Goal: Task Accomplishment & Management: Complete application form

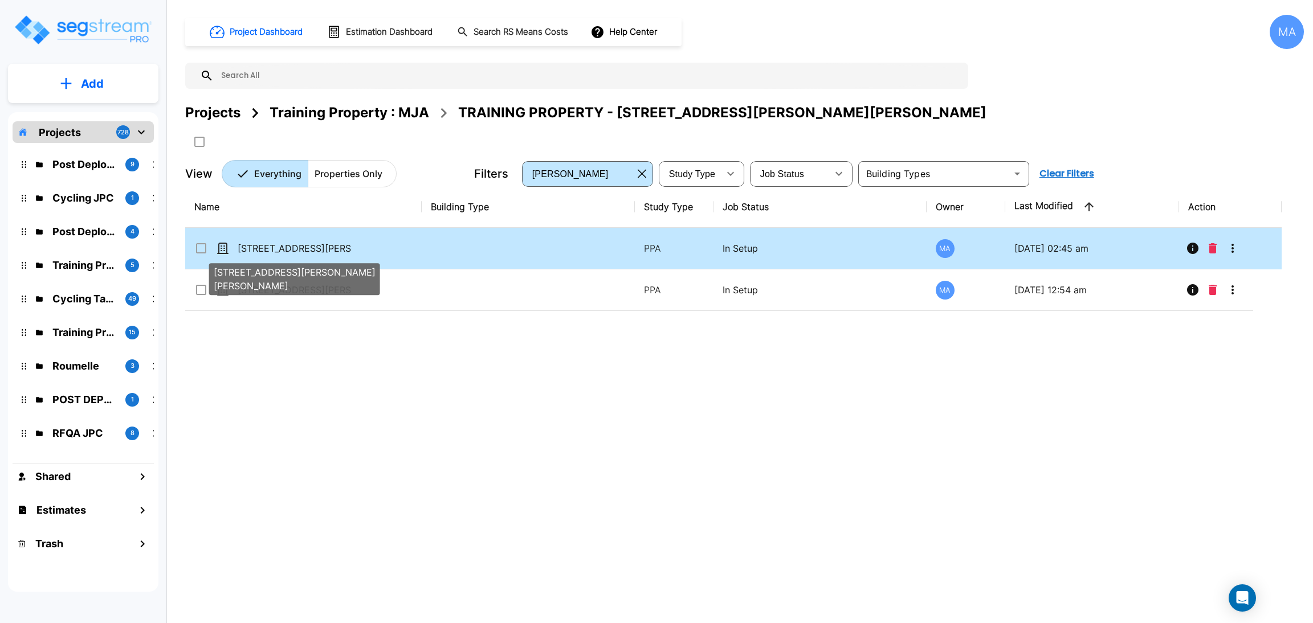
click at [293, 242] on p "[STREET_ADDRESS][PERSON_NAME][PERSON_NAME]" at bounding box center [295, 249] width 114 height 14
checkbox input "true"
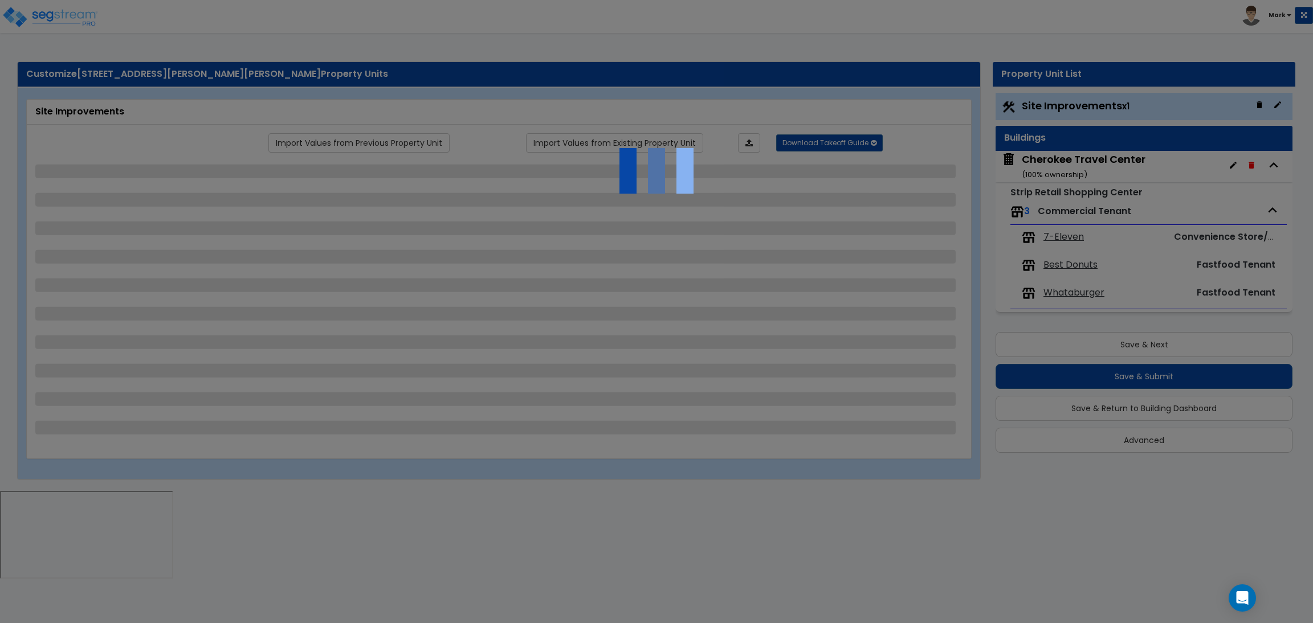
select select "2"
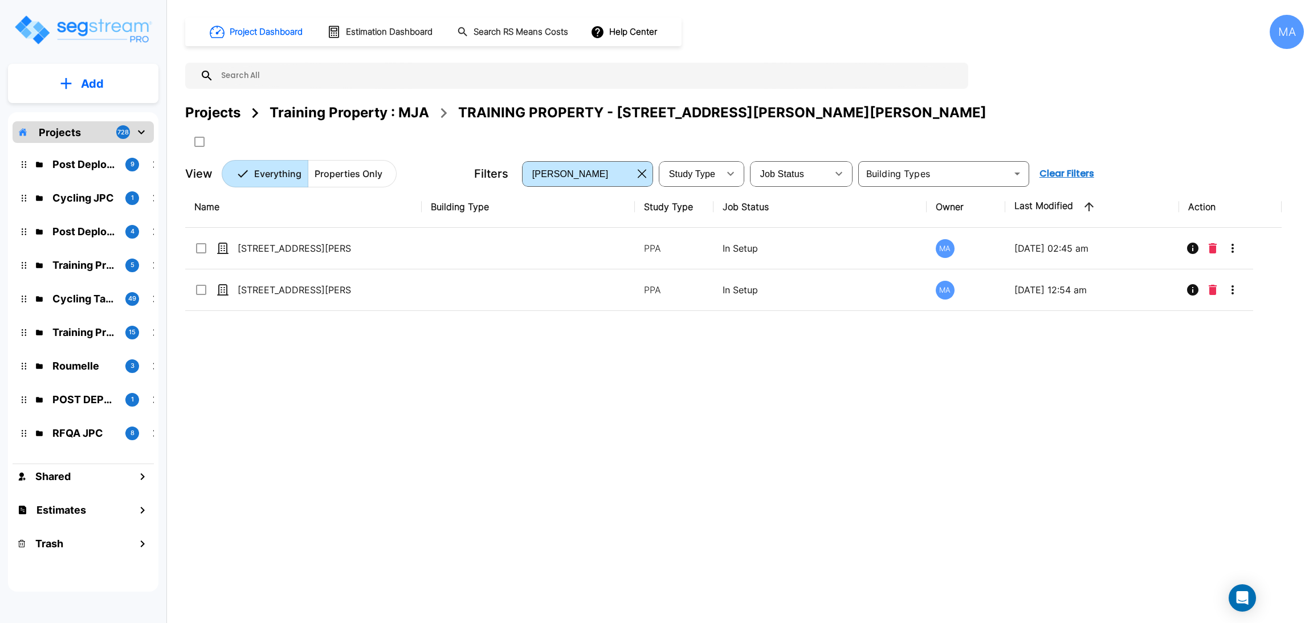
click at [221, 112] on div "Projects" at bounding box center [212, 113] width 55 height 21
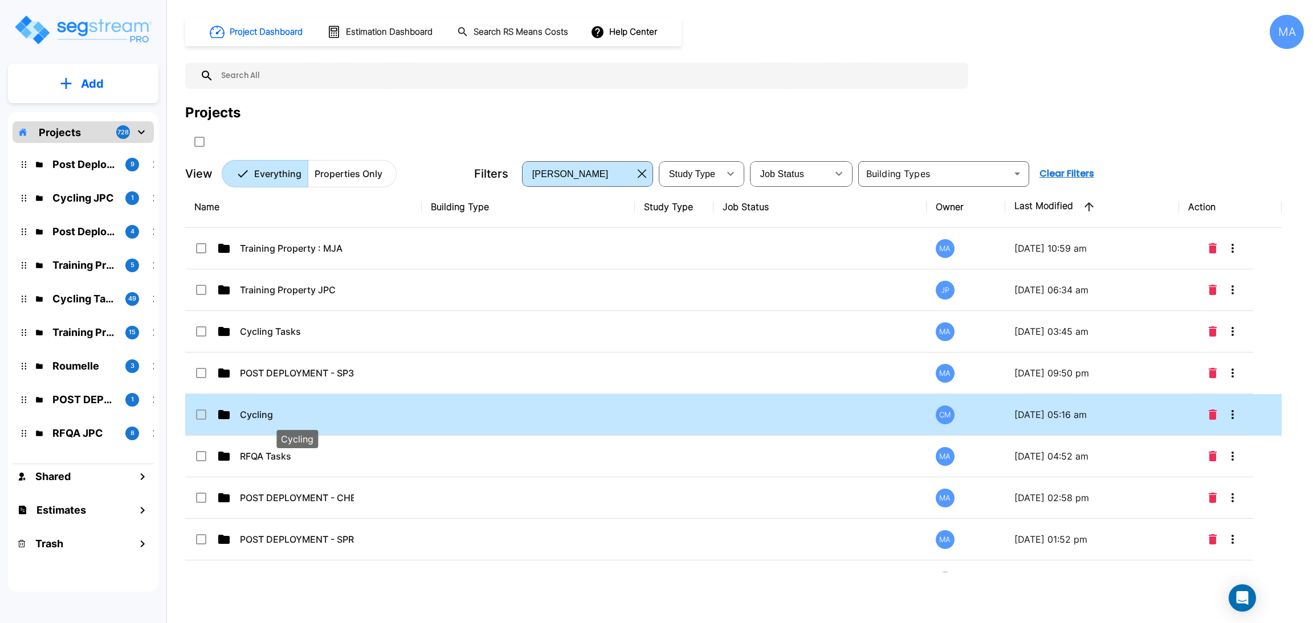
click at [275, 414] on p "Cycling" at bounding box center [297, 415] width 114 height 14
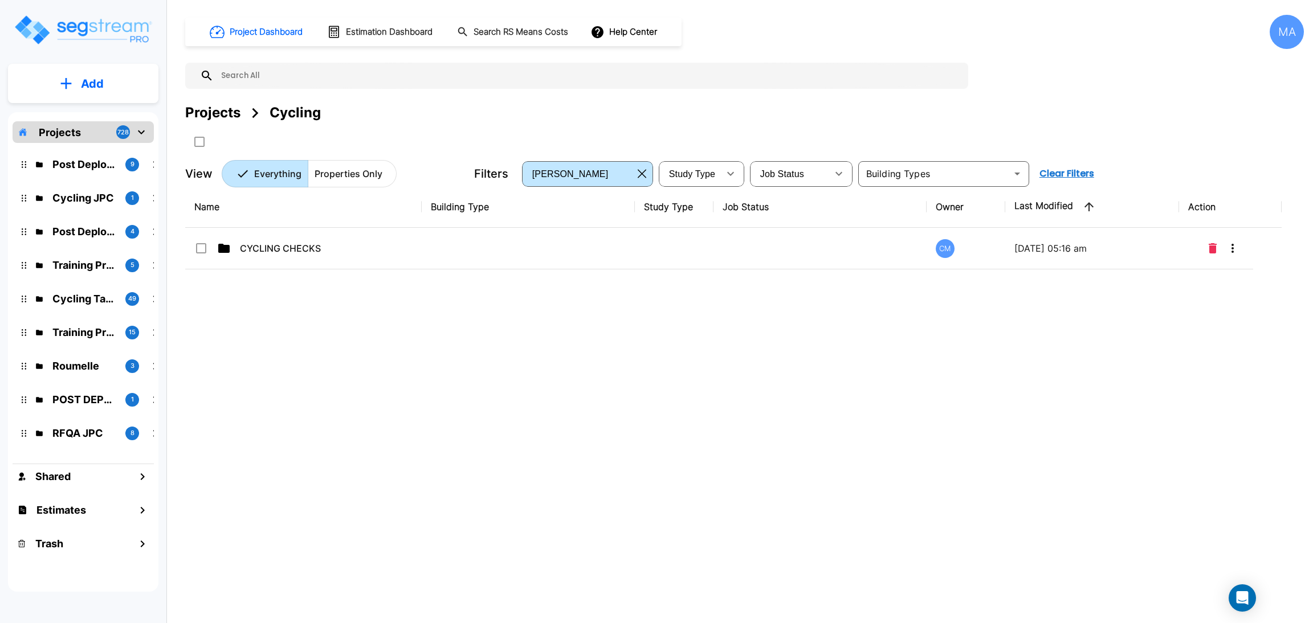
click at [234, 109] on div "Projects" at bounding box center [212, 113] width 55 height 21
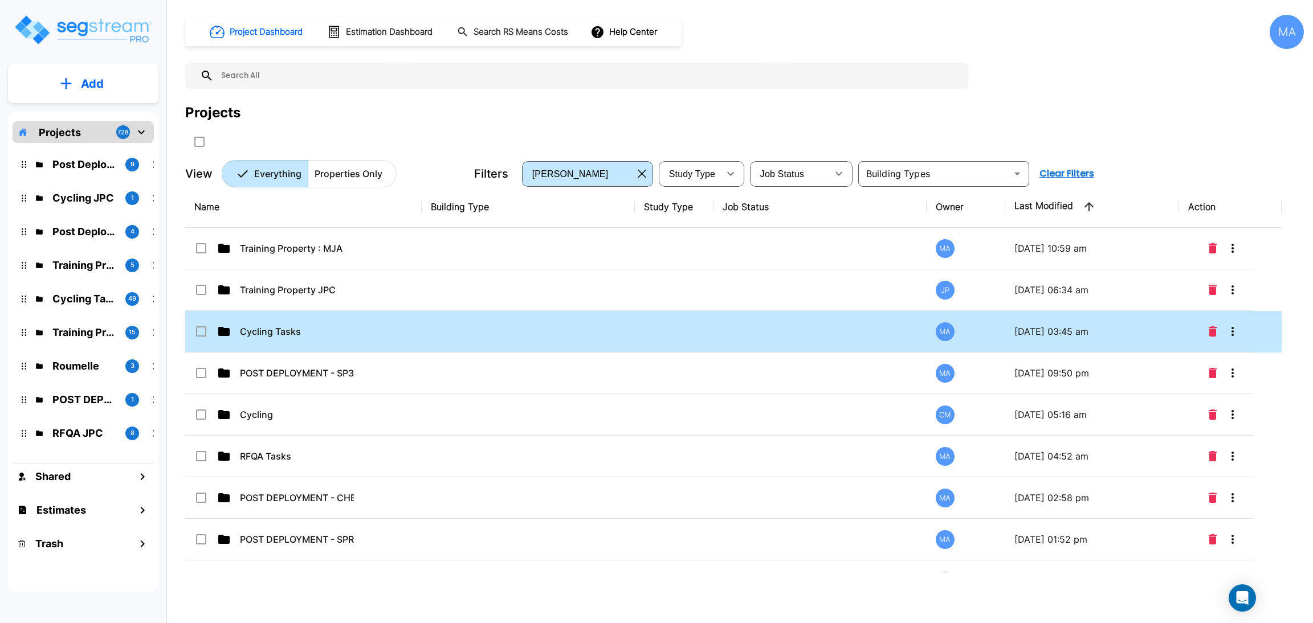
drag, startPoint x: 347, startPoint y: 341, endPoint x: 674, endPoint y: 500, distance: 363.7
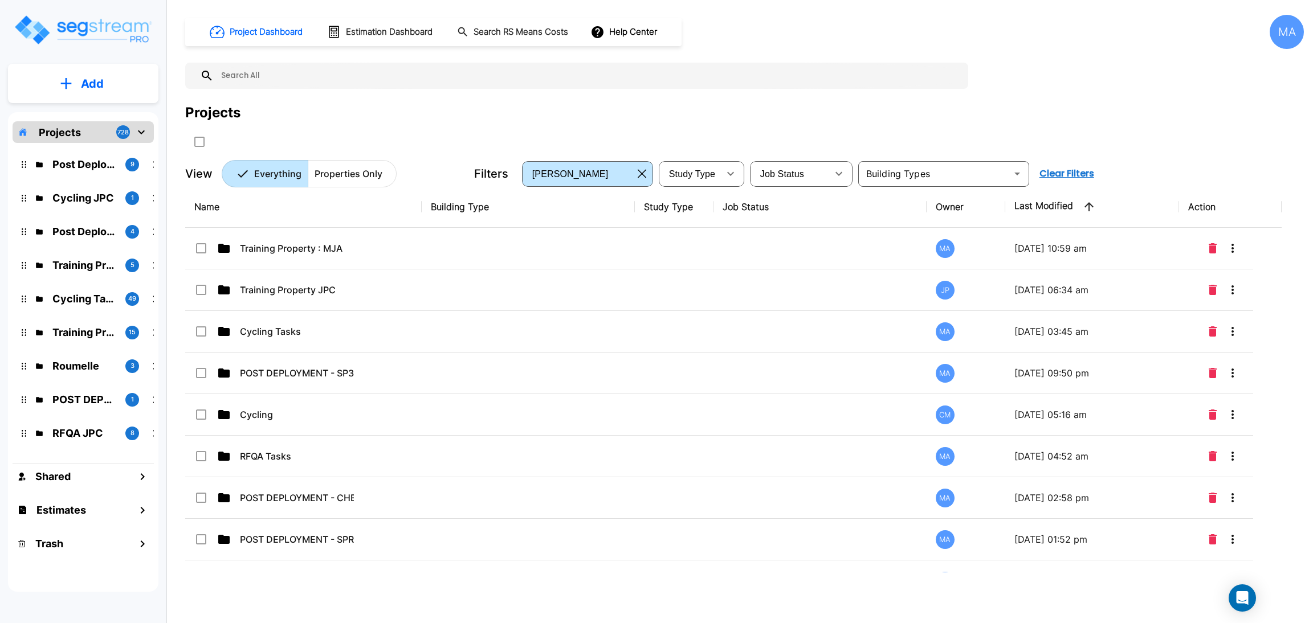
click at [348, 341] on td "Cycling Tasks" at bounding box center [303, 332] width 236 height 42
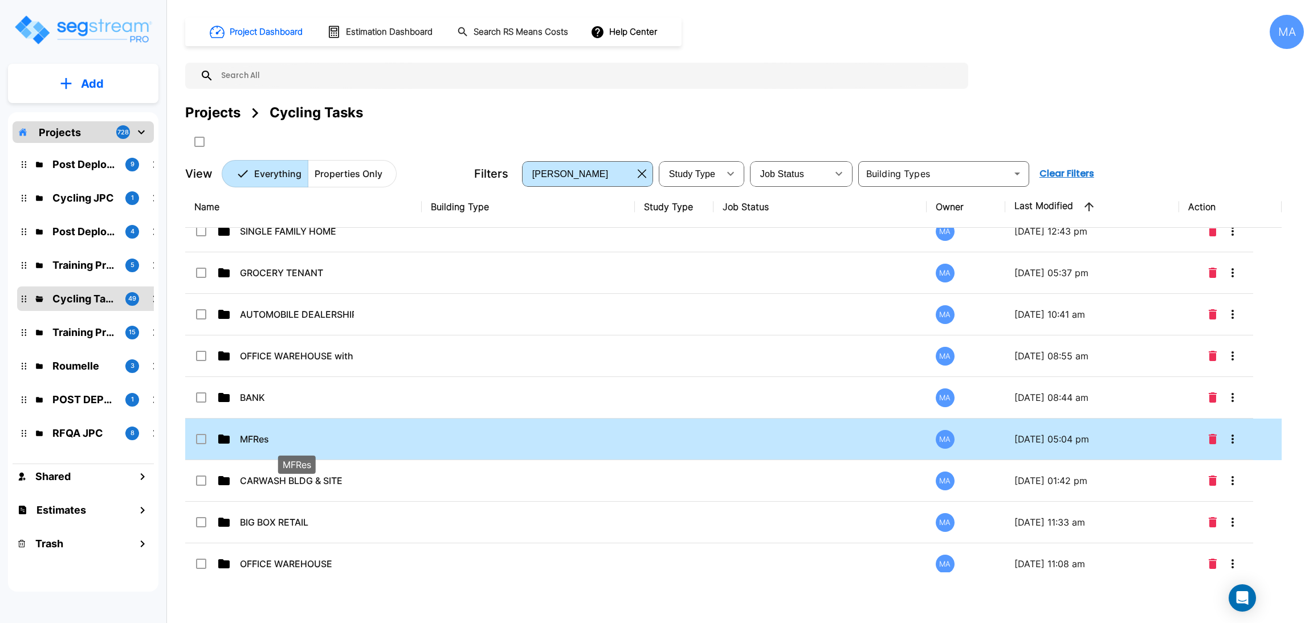
scroll to position [501, 0]
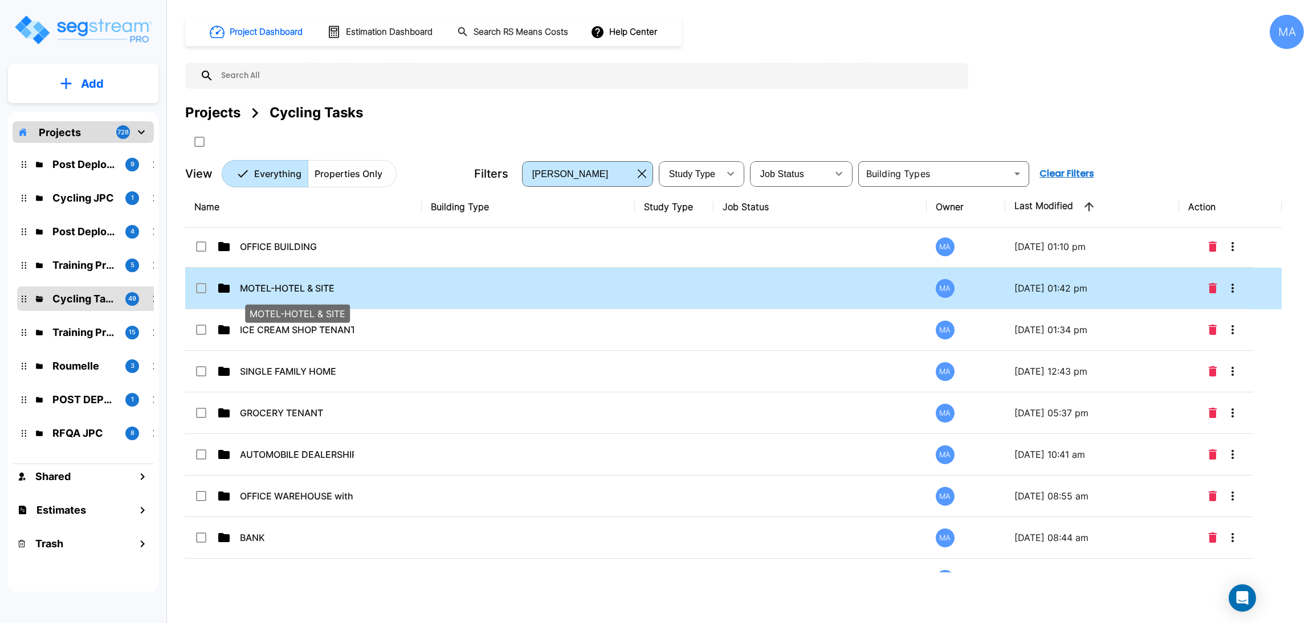
click at [333, 288] on p "MOTEL-HOTEL & SITE" at bounding box center [297, 289] width 114 height 14
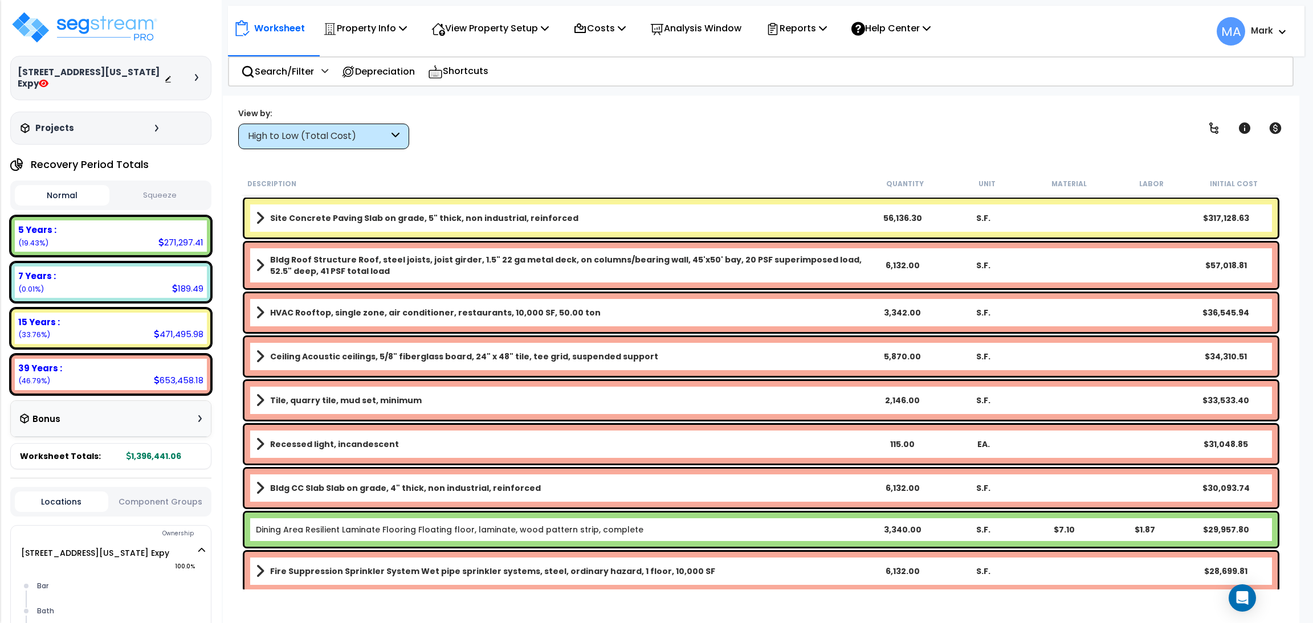
click at [389, 132] on div "High to Low (Total Cost)" at bounding box center [323, 137] width 171 height 26
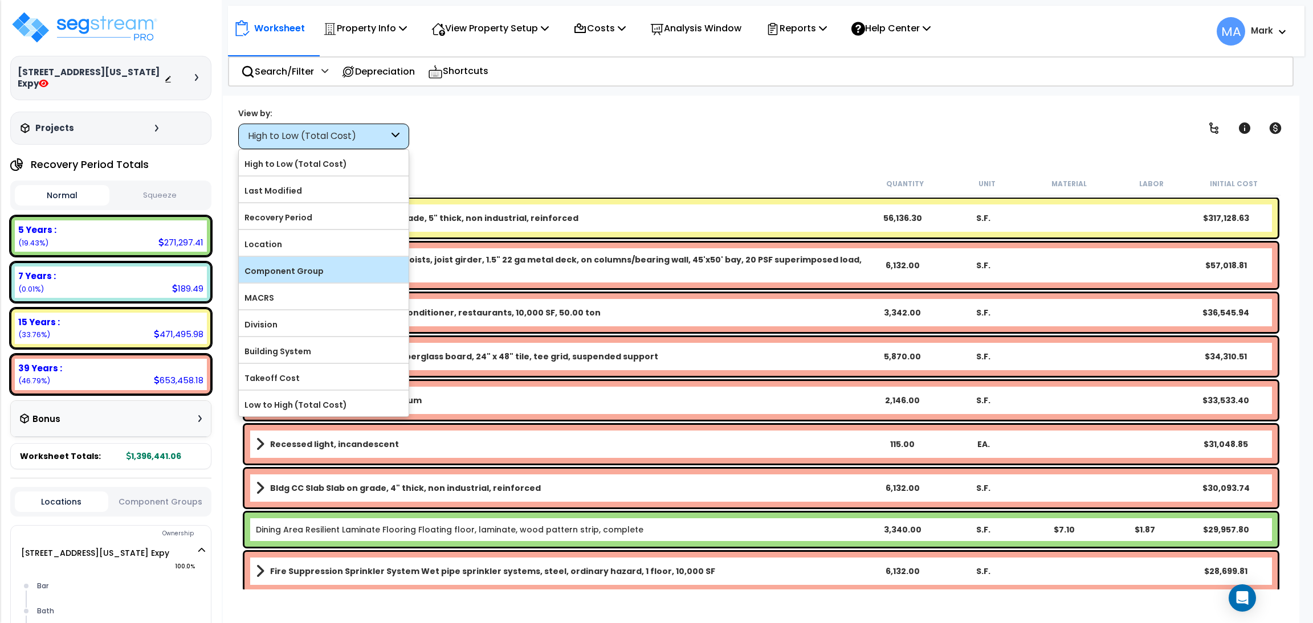
click at [361, 263] on div "Component Group" at bounding box center [324, 270] width 170 height 26
click at [364, 268] on label "Component Group" at bounding box center [324, 271] width 170 height 17
click at [0, 0] on input "Component Group" at bounding box center [0, 0] width 0 height 0
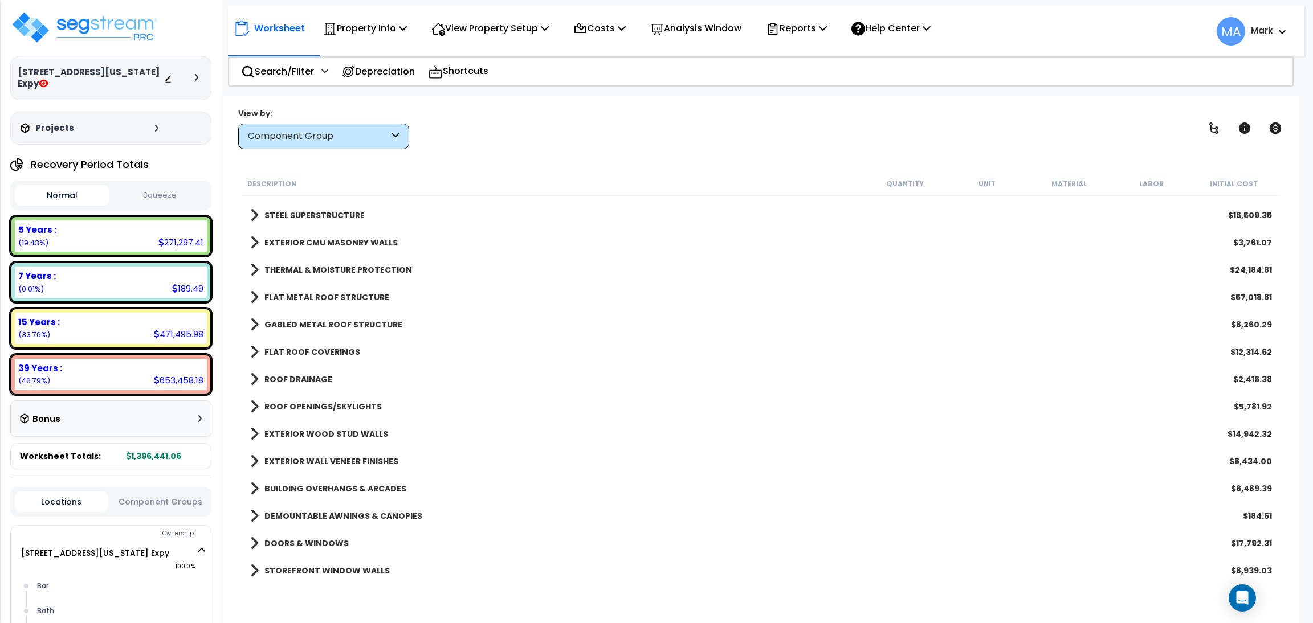
scroll to position [85, 0]
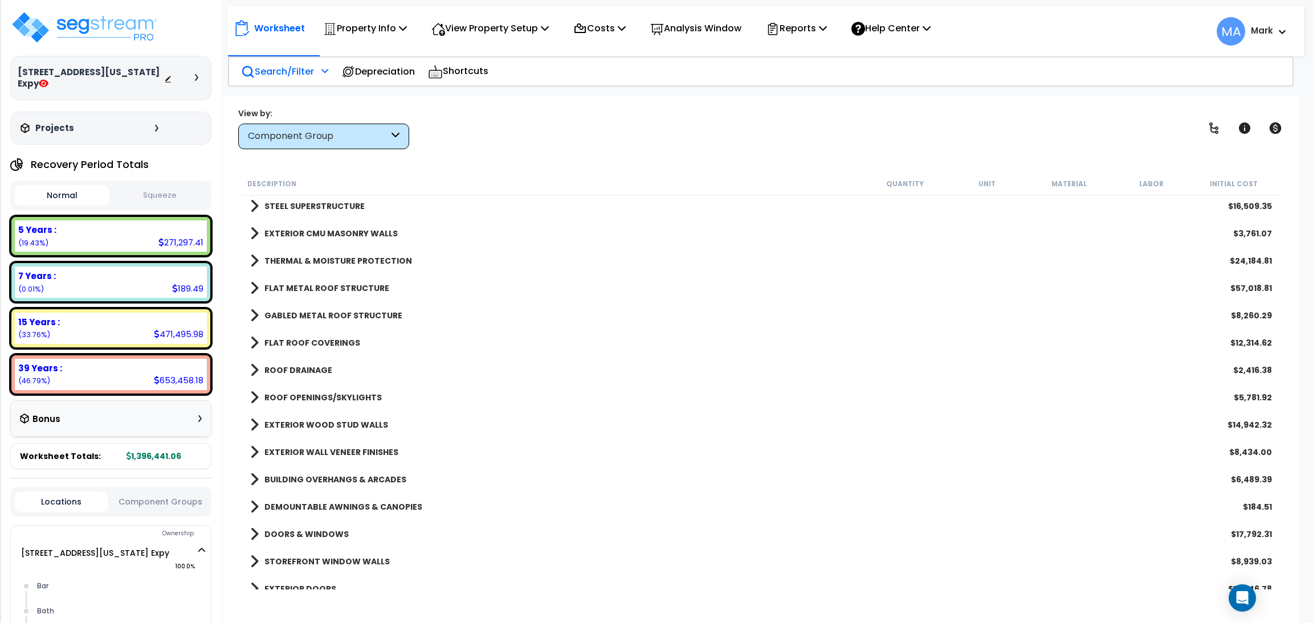
click at [300, 68] on p "Search/Filter" at bounding box center [277, 71] width 73 height 15
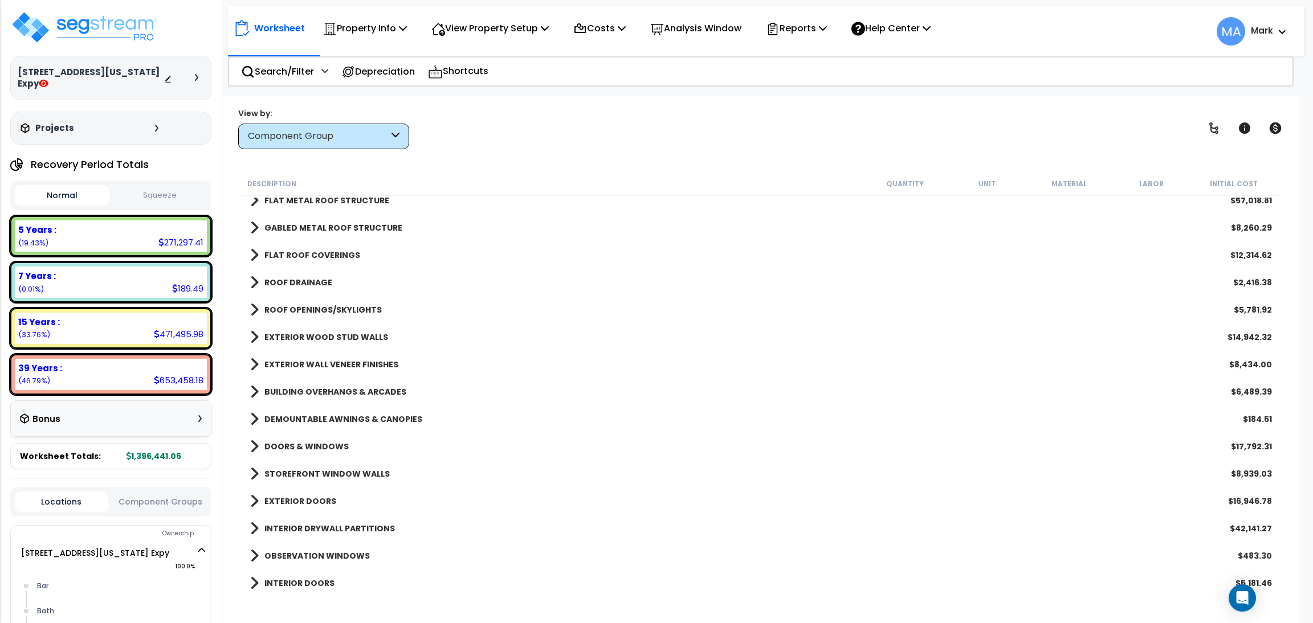
scroll to position [256, 0]
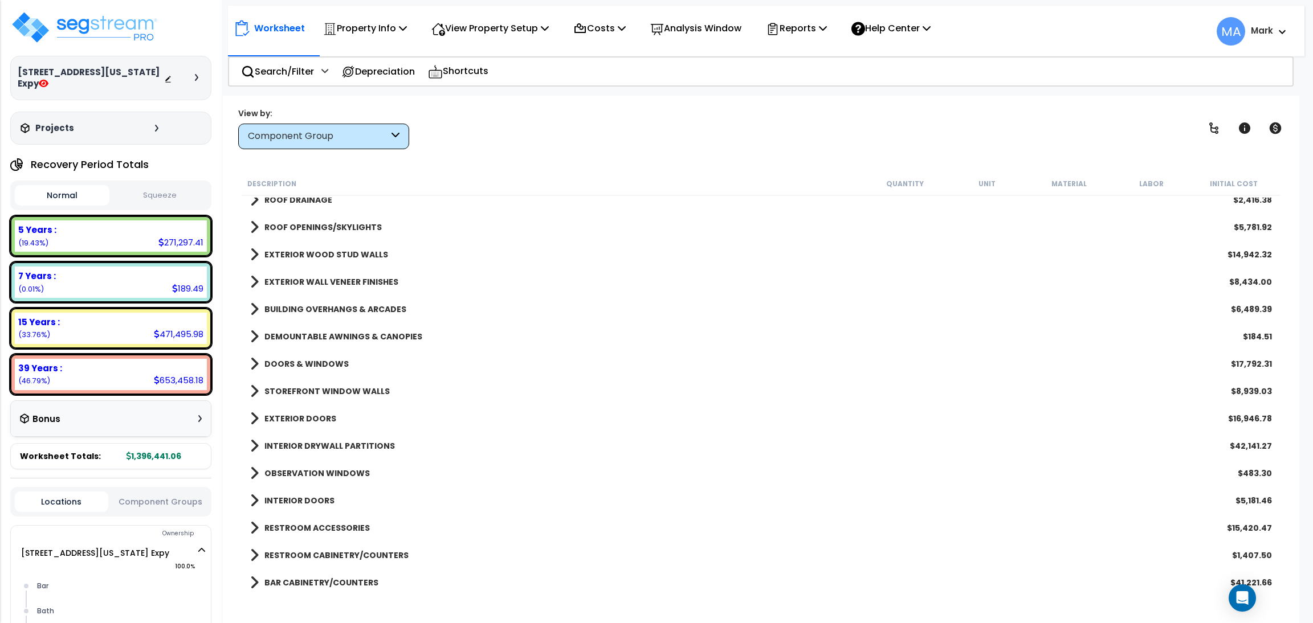
click at [382, 336] on b "DEMOUNTABLE AWNINGS & CANOPIES" at bounding box center [343, 336] width 158 height 11
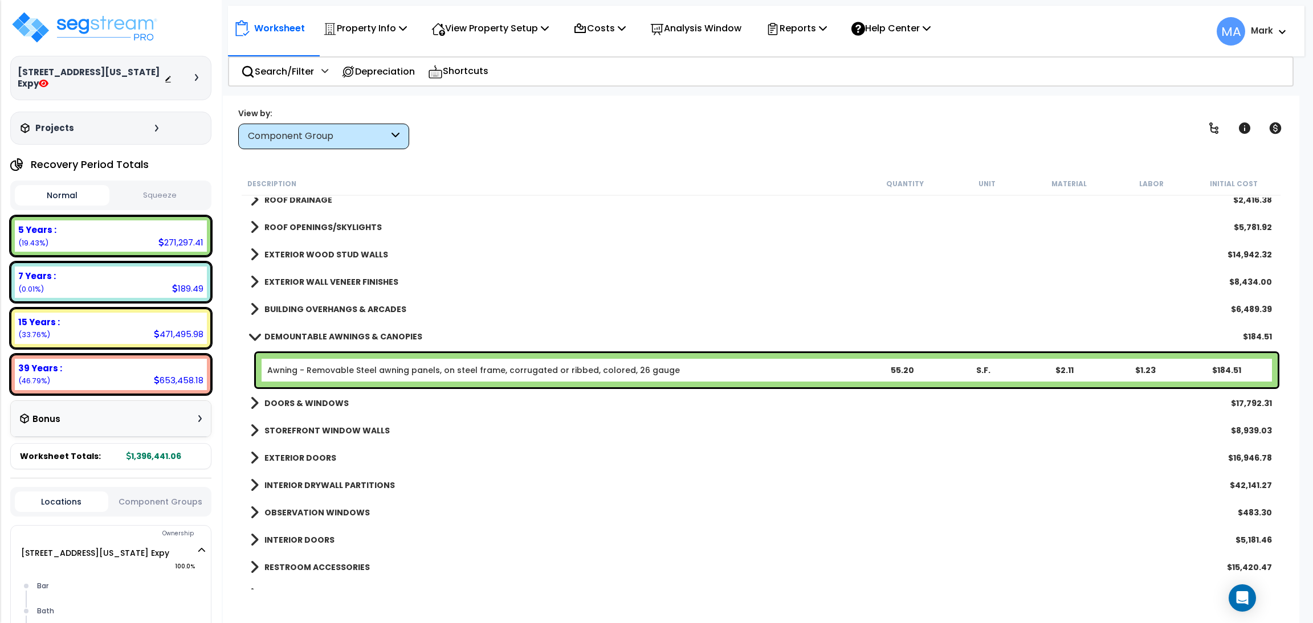
click at [751, 362] on div "Awning - Removable Steel awning panels, on steel frame, corrugated or ribbed, c…" at bounding box center [767, 370] width 1022 height 34
click at [646, 370] on link "Awning - Removable Steel awning panels, on steel frame, corrugated or ribbed, c…" at bounding box center [473, 370] width 413 height 11
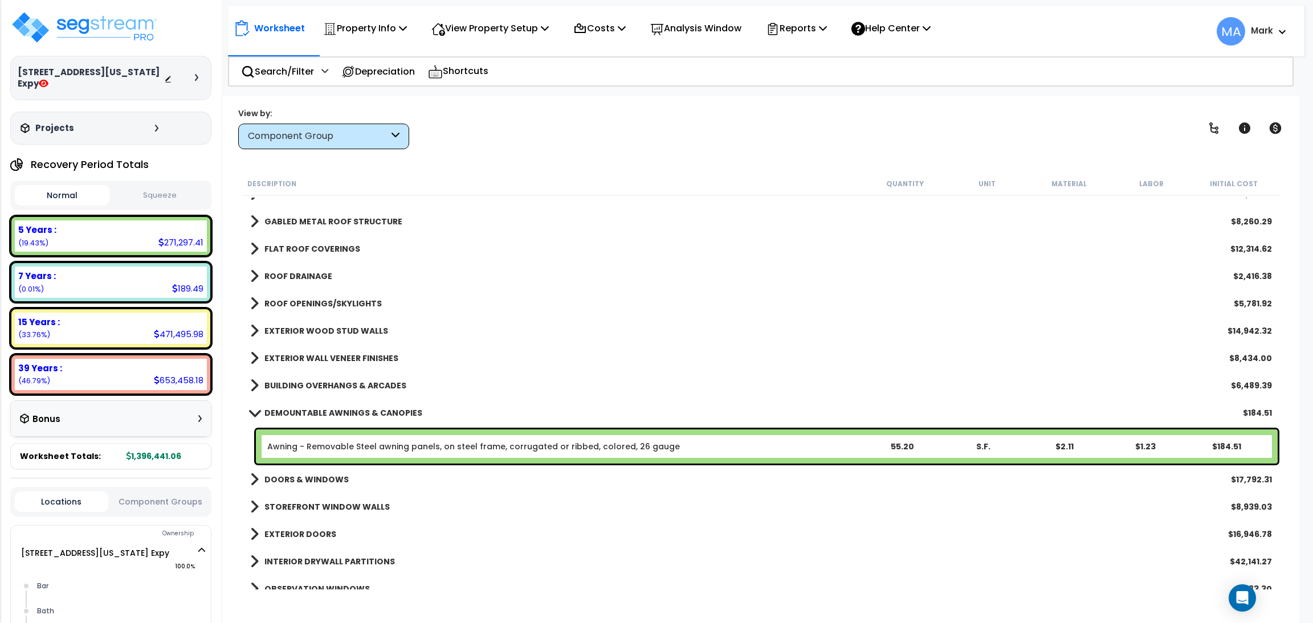
scroll to position [171, 0]
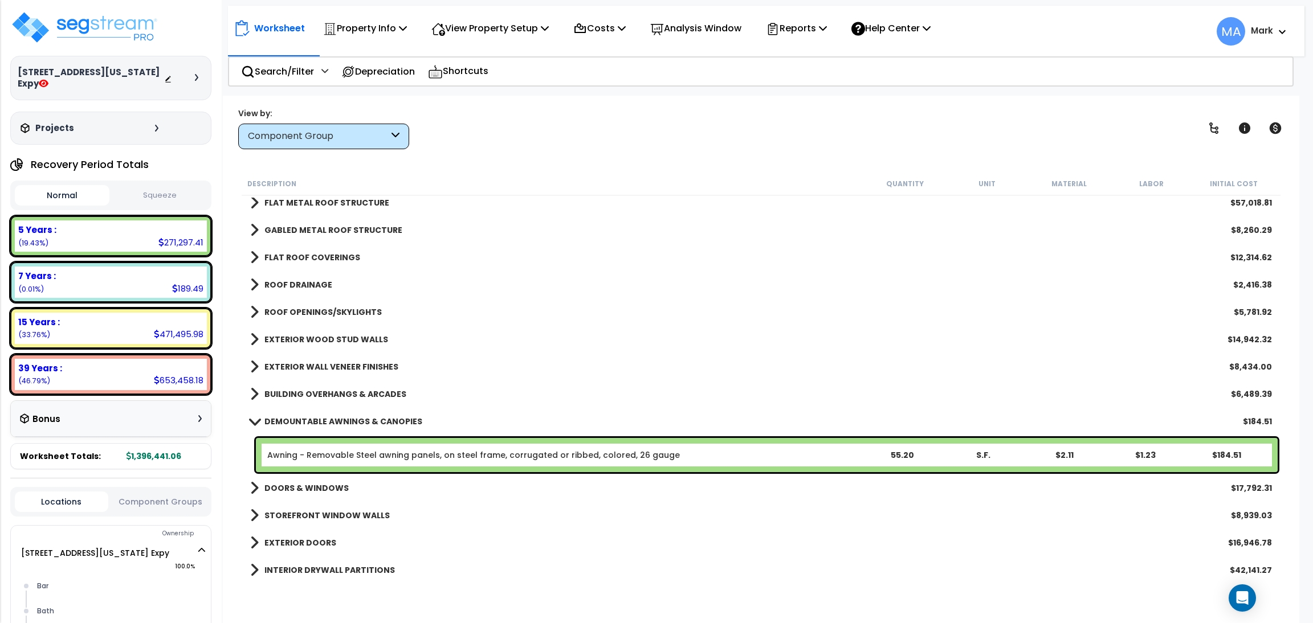
click at [350, 389] on b "BUILDING OVERHANGS & ARCADES" at bounding box center [335, 394] width 142 height 11
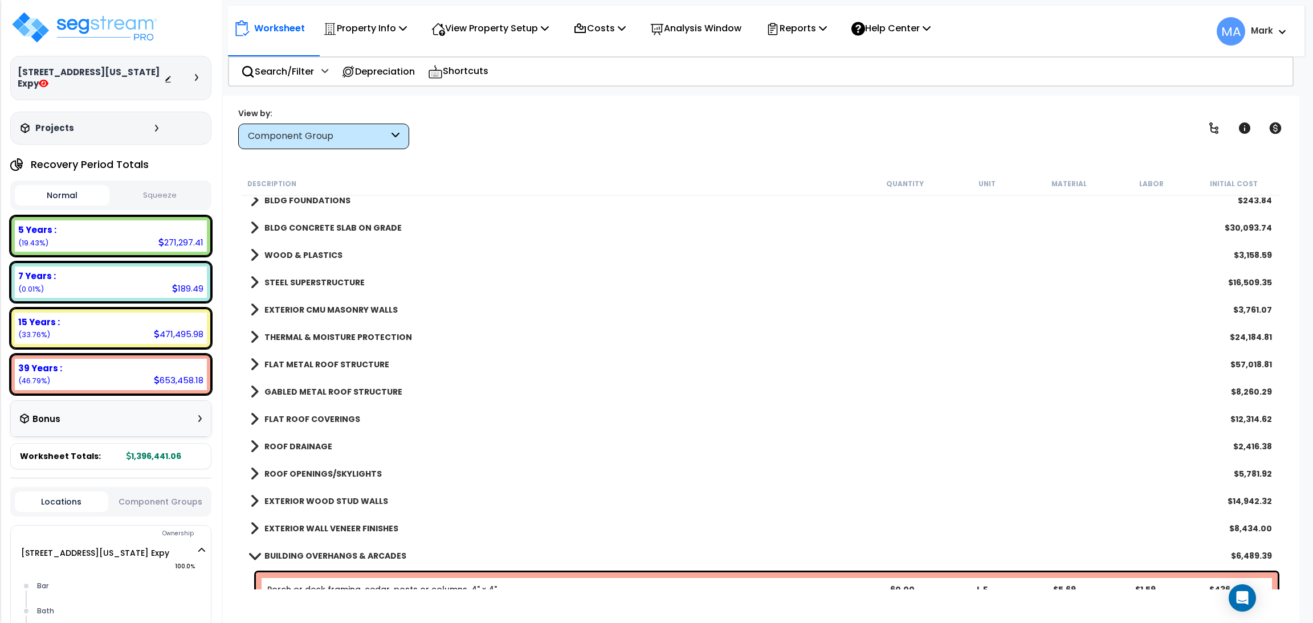
scroll to position [0, 0]
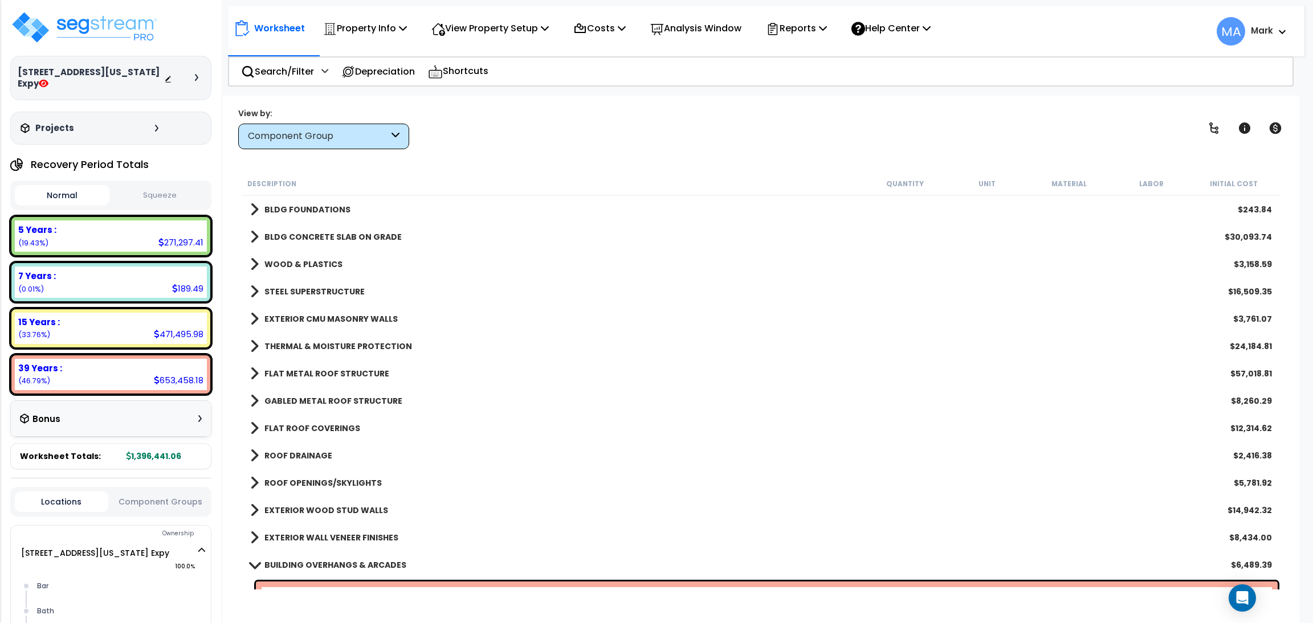
click at [338, 215] on b "BLDG FOUNDATIONS" at bounding box center [307, 209] width 86 height 11
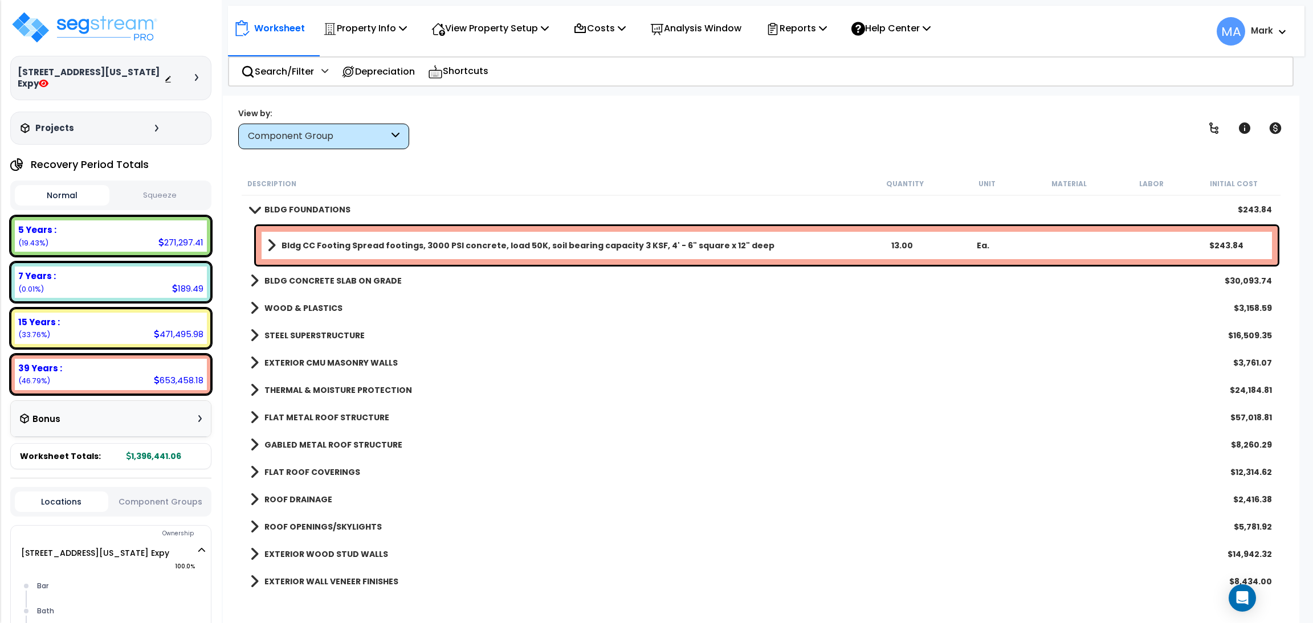
click at [353, 267] on div "BLDG CONCRETE SLAB ON GRADE $30,093.74" at bounding box center [760, 280] width 1033 height 27
click at [353, 278] on b "BLDG CONCRETE SLAB ON GRADE" at bounding box center [332, 280] width 137 height 11
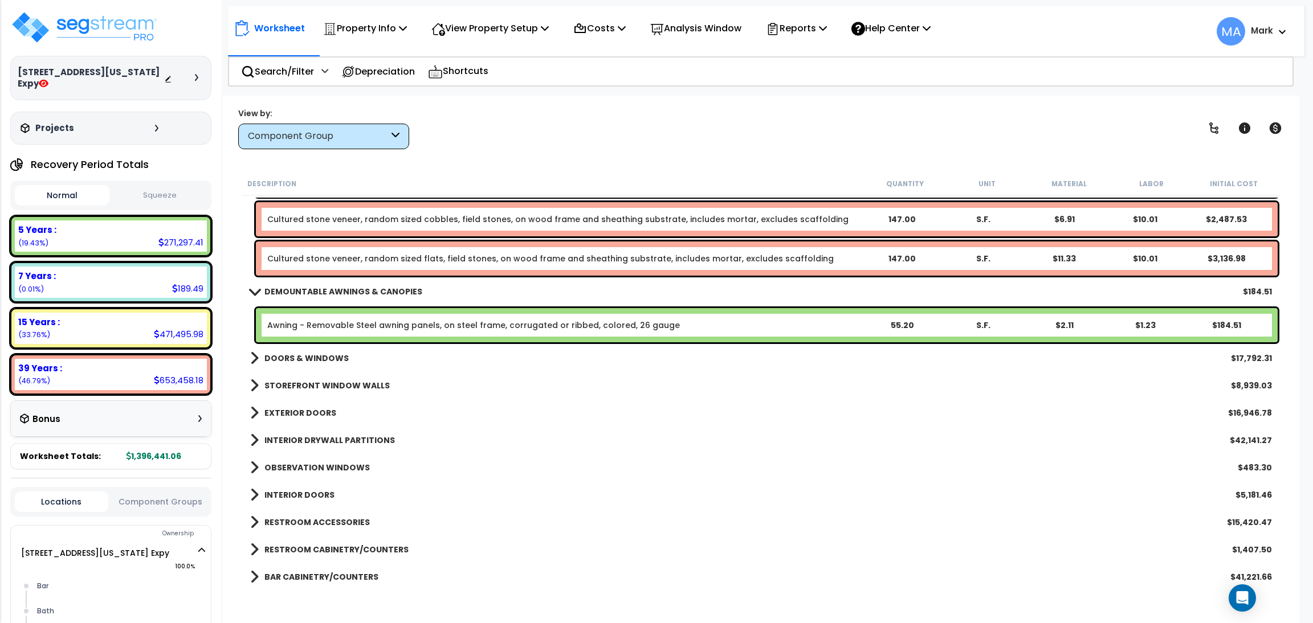
scroll to position [512, 0]
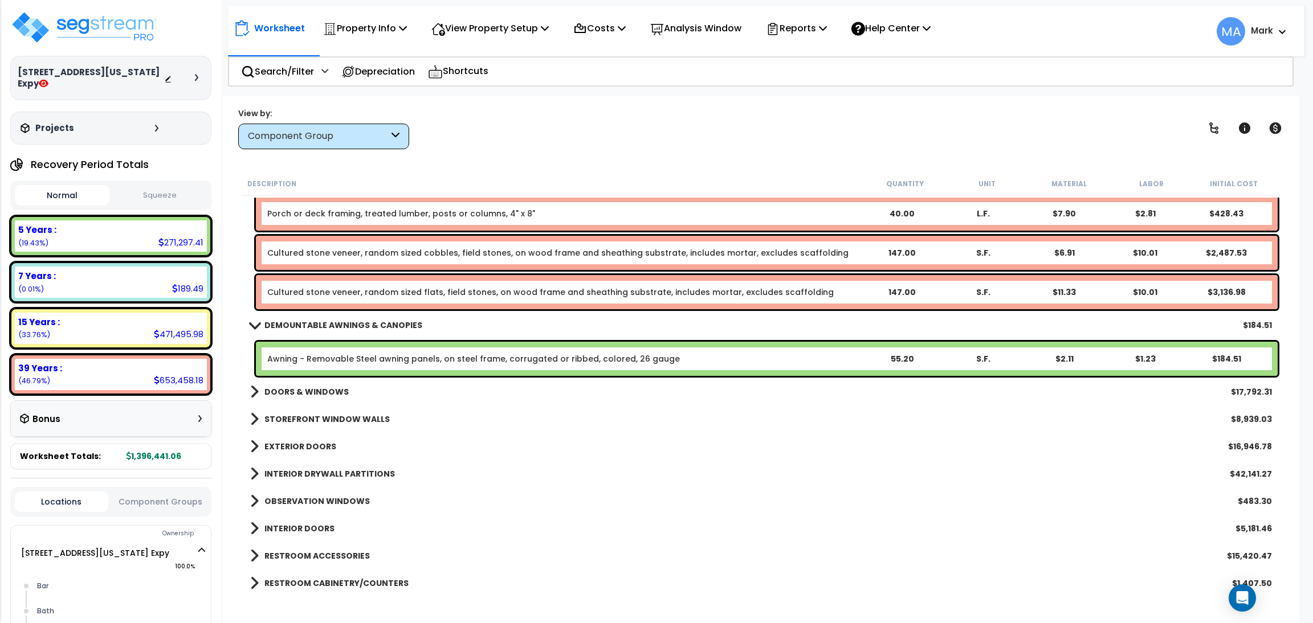
click at [317, 389] on b "DOORS & WINDOWS" at bounding box center [306, 391] width 84 height 11
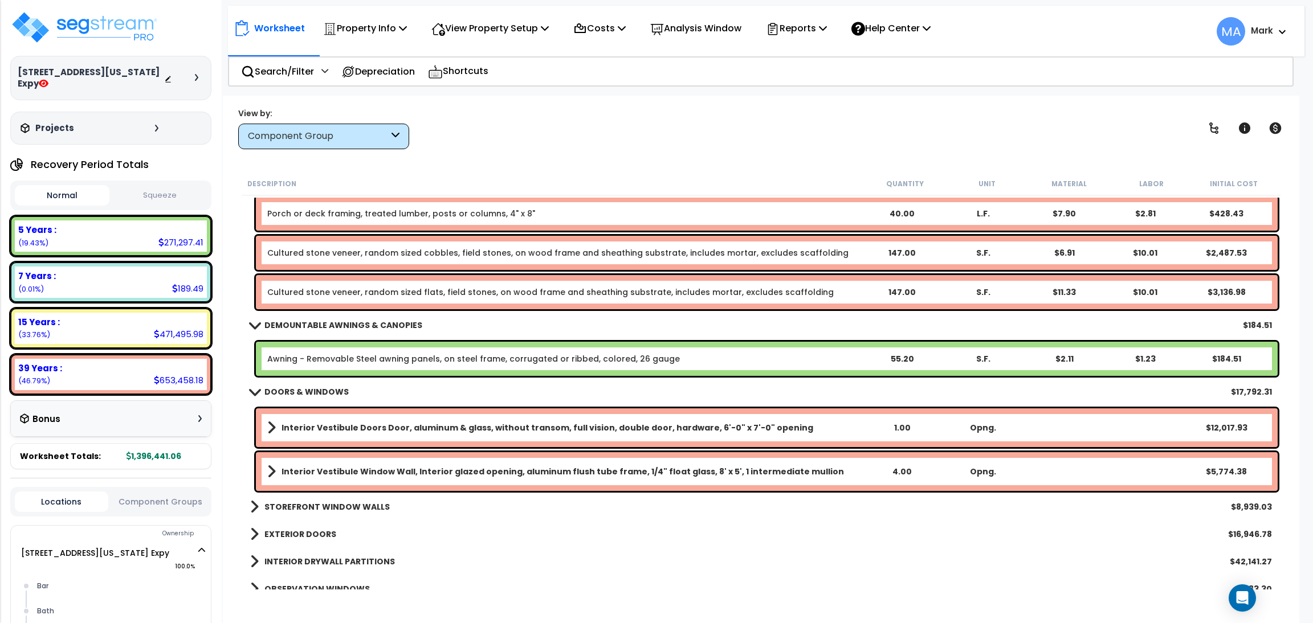
click at [317, 389] on b "DOORS & WINDOWS" at bounding box center [306, 391] width 84 height 11
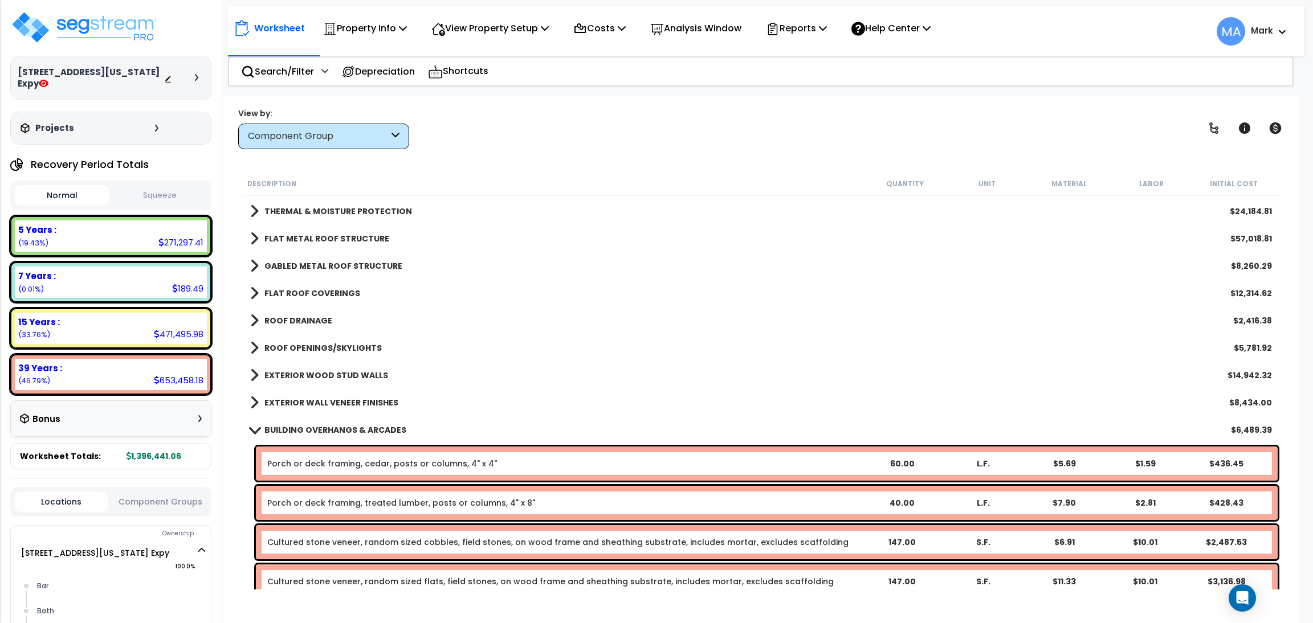
scroll to position [85, 0]
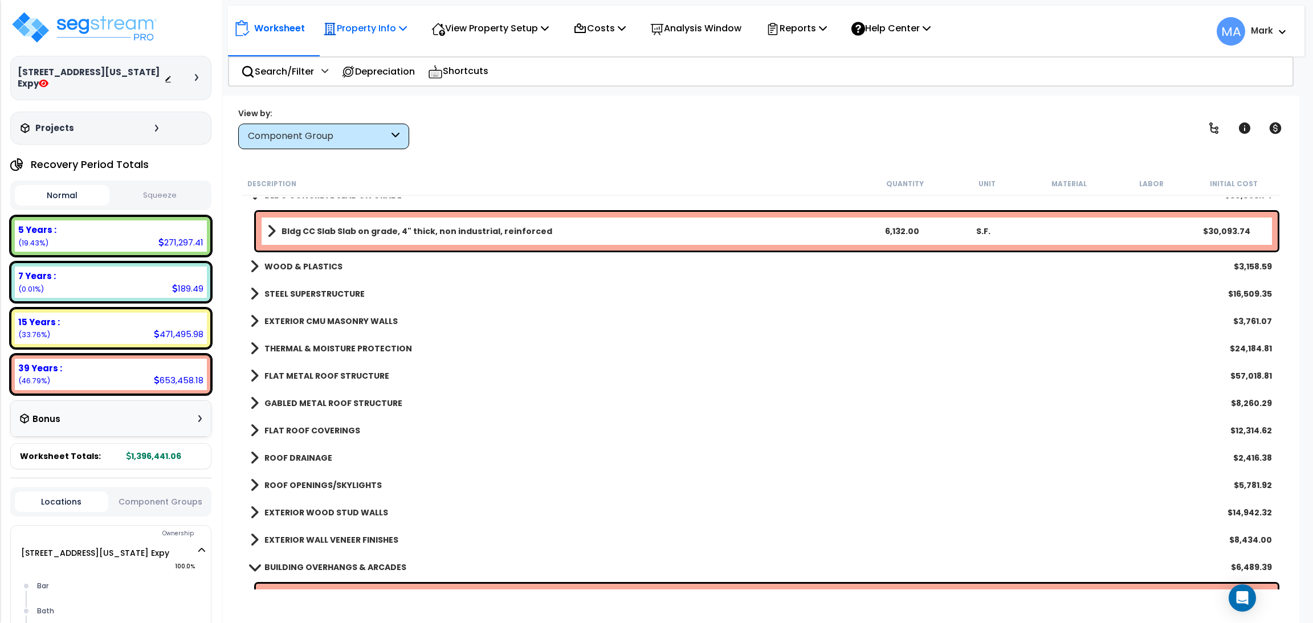
click at [393, 39] on div "Property Info" at bounding box center [365, 28] width 84 height 27
click at [556, 51] on nav "Worksheet Property Info Property Setup Add Property Unit Template property Clon…" at bounding box center [766, 31] width 1077 height 51
click at [296, 268] on b "WOOD & PLASTICS" at bounding box center [303, 266] width 78 height 11
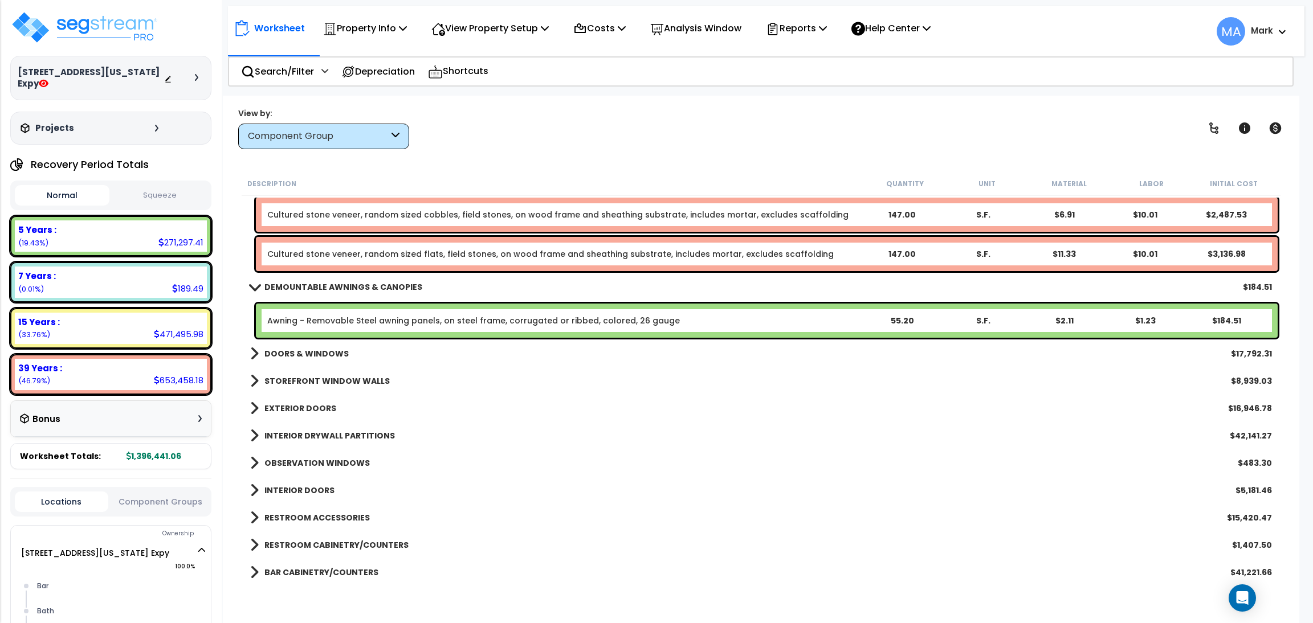
scroll to position [684, 0]
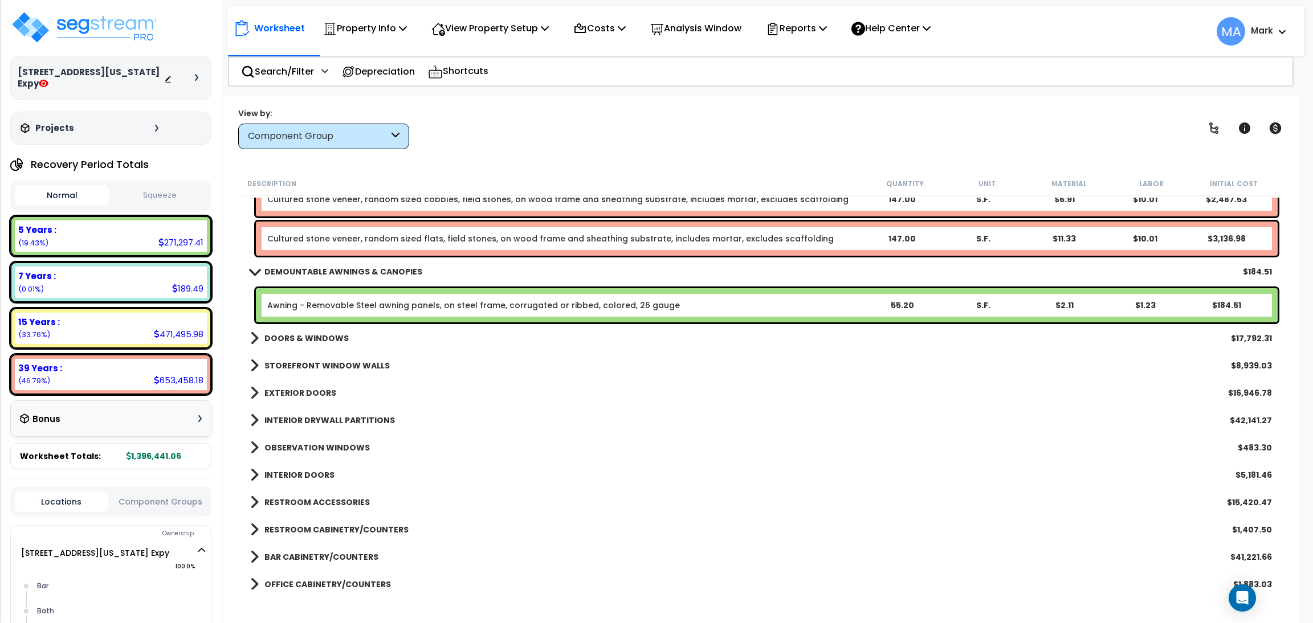
click at [193, 72] on div at bounding box center [184, 77] width 40 height 11
click at [198, 76] on div at bounding box center [184, 77] width 40 height 11
click at [197, 74] on icon at bounding box center [196, 77] width 3 height 7
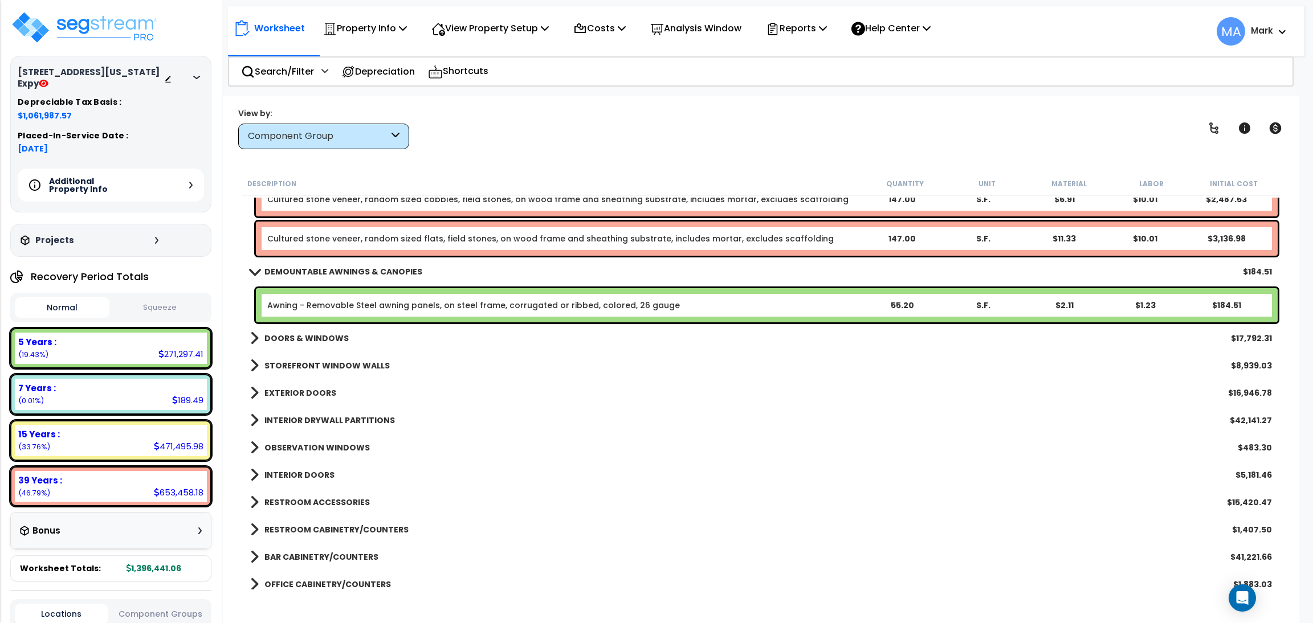
click at [191, 182] on icon at bounding box center [190, 185] width 3 height 7
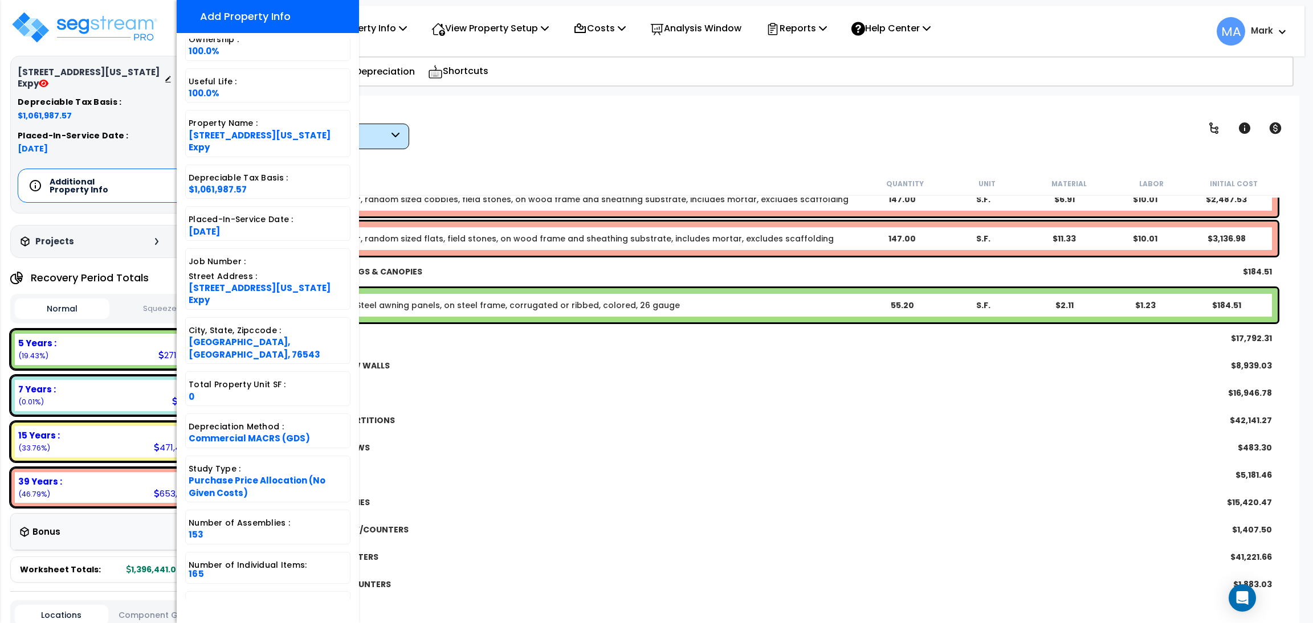
scroll to position [50, 0]
click at [463, 423] on div "INTERIOR DRYWALL PARTITIONS $42,141.27" at bounding box center [760, 420] width 1033 height 27
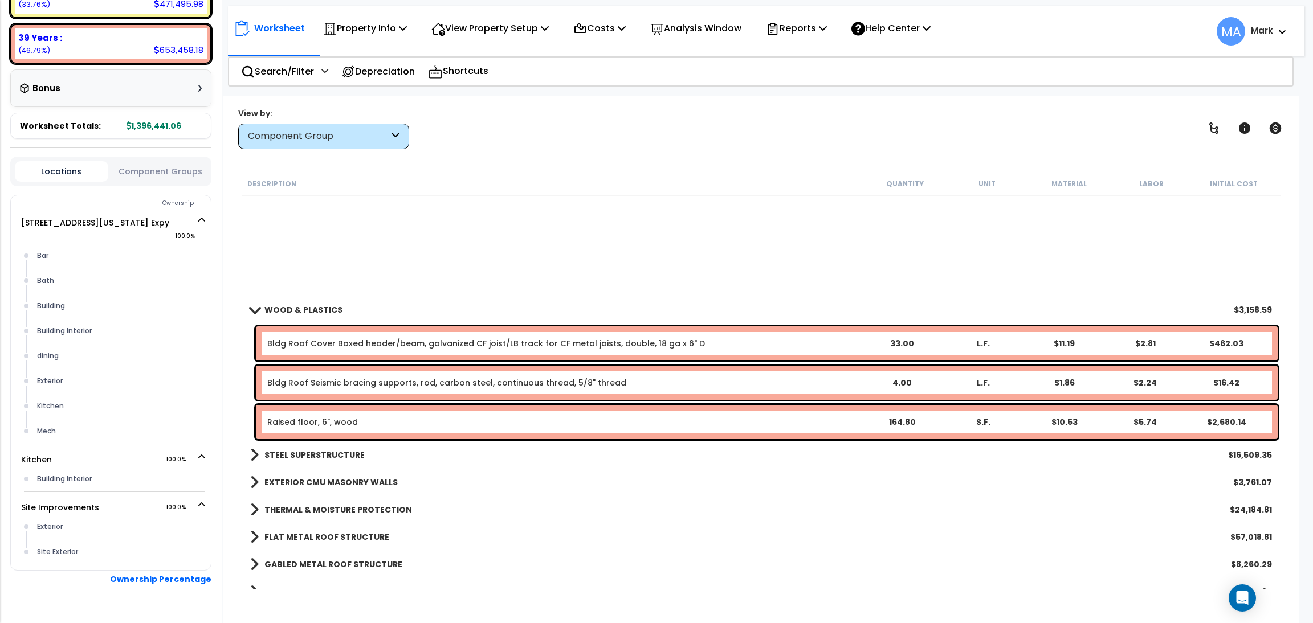
scroll to position [0, 0]
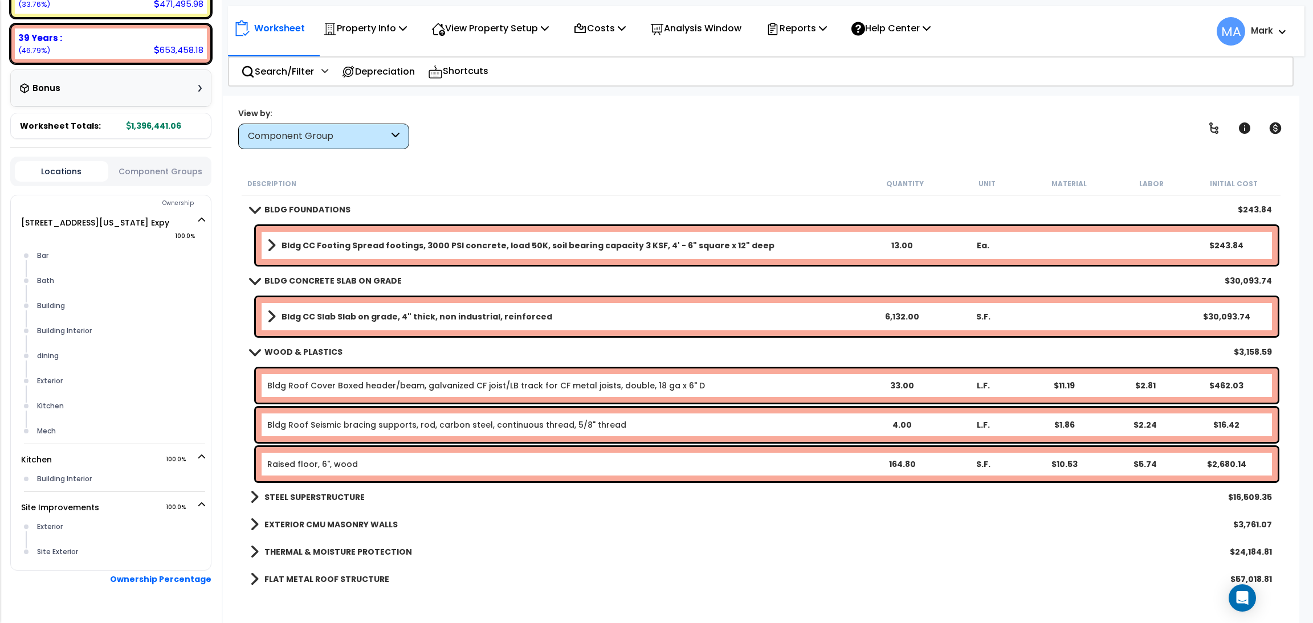
click at [349, 505] on div "STEEL SUPERSTRUCTURE $16,509.35" at bounding box center [760, 497] width 1033 height 27
click at [329, 496] on b "STEEL SUPERSTRUCTURE" at bounding box center [314, 497] width 100 height 11
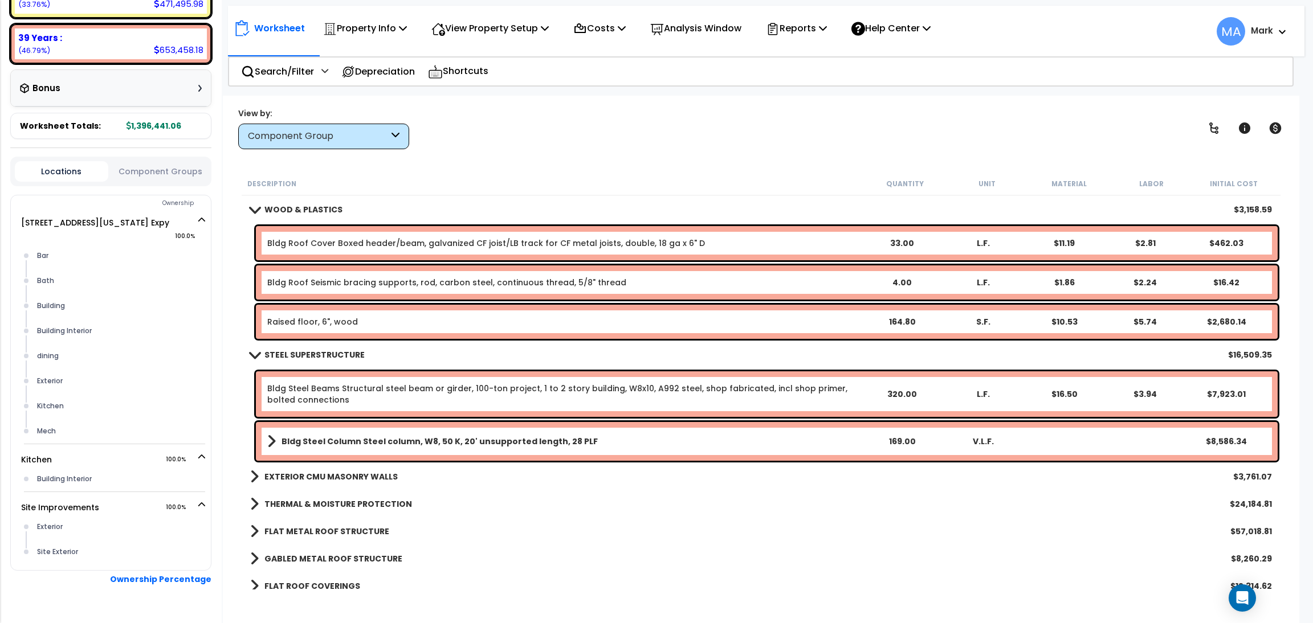
scroll to position [171, 0]
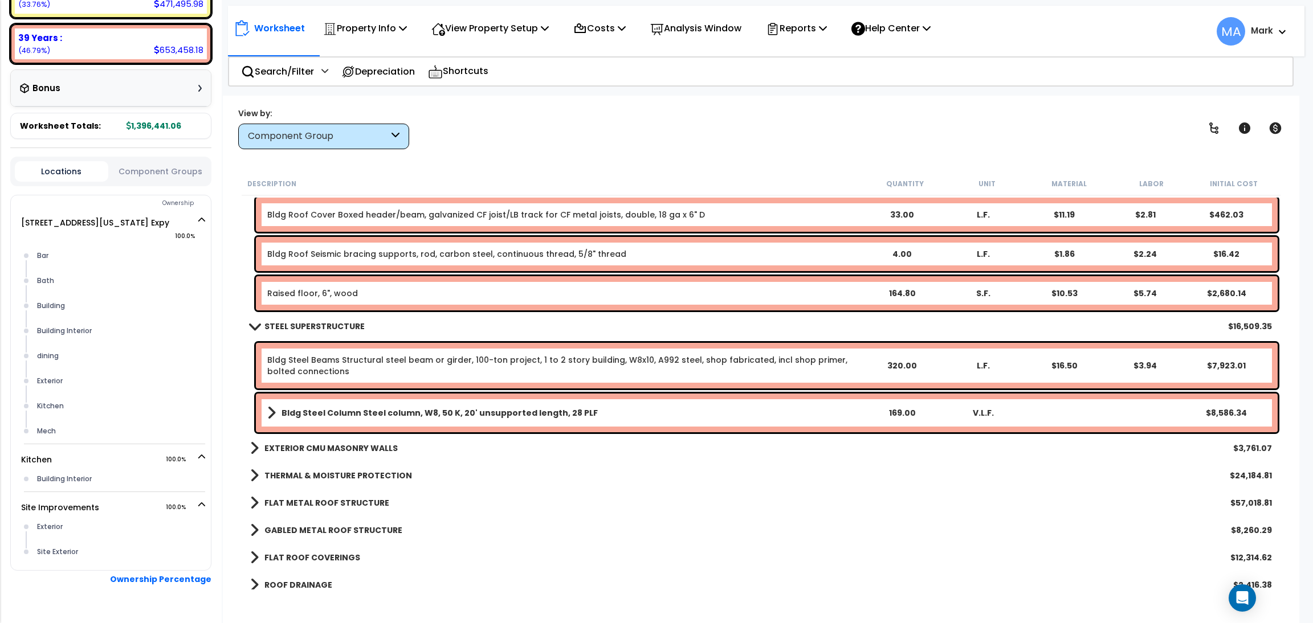
click at [323, 443] on b "EXTERIOR CMU MASONRY WALLS" at bounding box center [330, 448] width 133 height 11
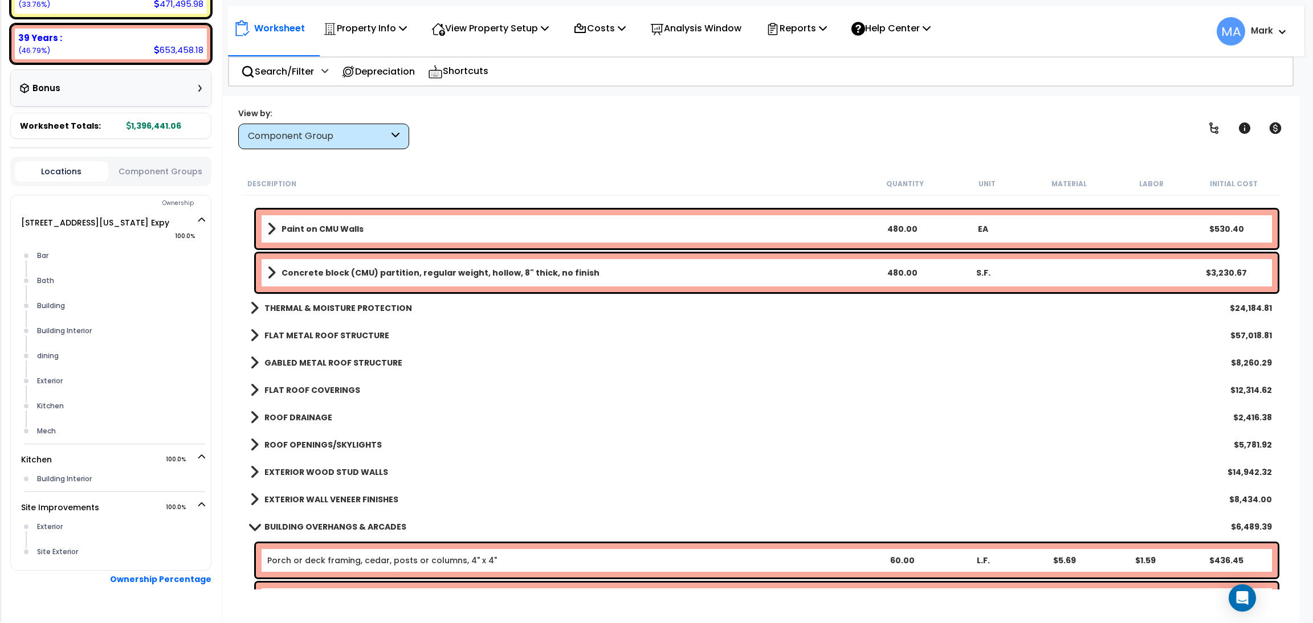
scroll to position [427, 0]
click at [324, 305] on b "THERMAL & MOISTURE PROTECTION" at bounding box center [338, 307] width 148 height 11
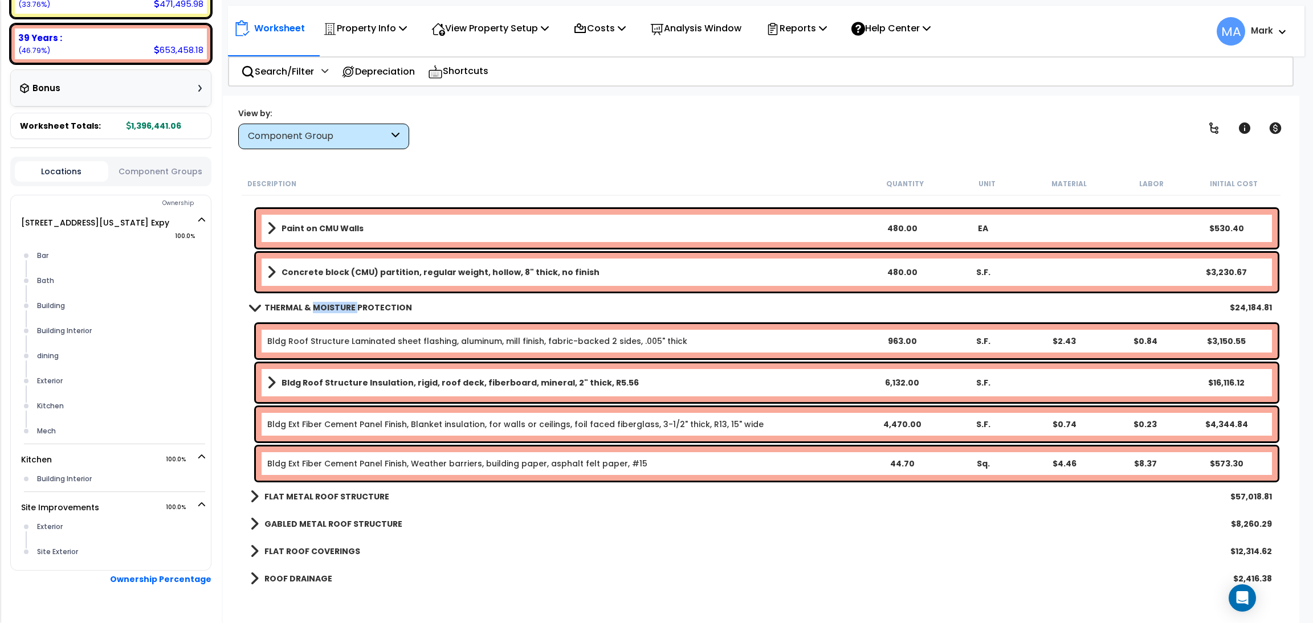
click at [324, 305] on b "THERMAL & MOISTURE PROTECTION" at bounding box center [338, 307] width 148 height 11
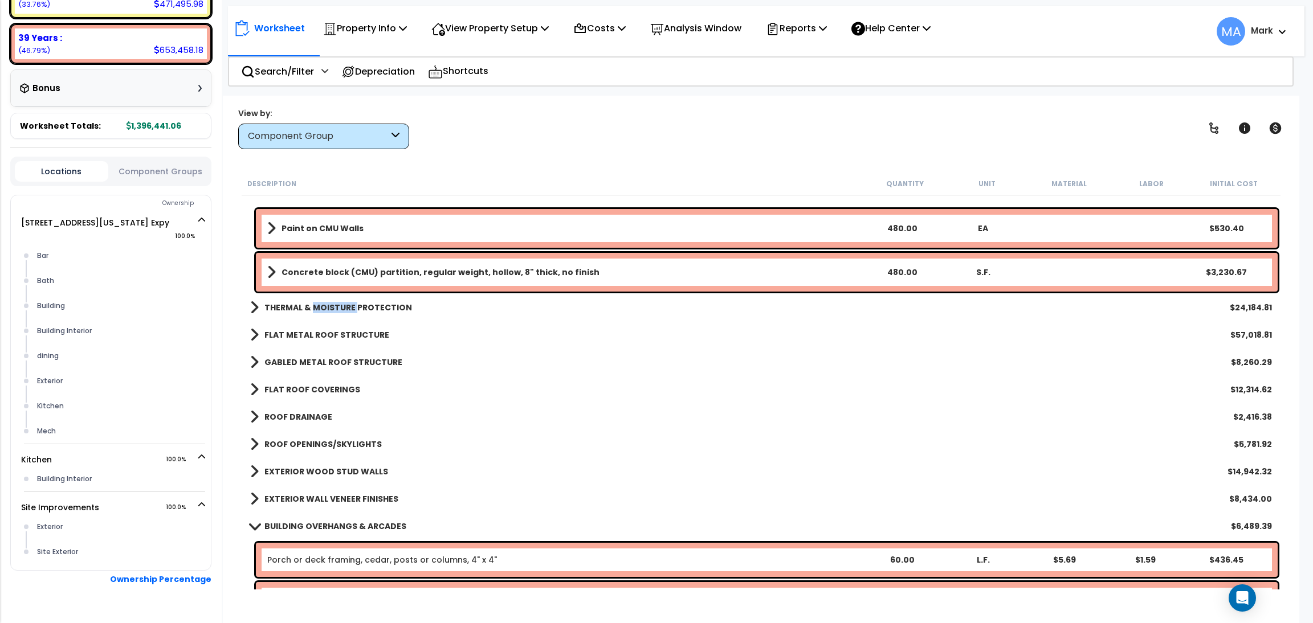
click at [324, 305] on b "THERMAL & MOISTURE PROTECTION" at bounding box center [338, 307] width 148 height 11
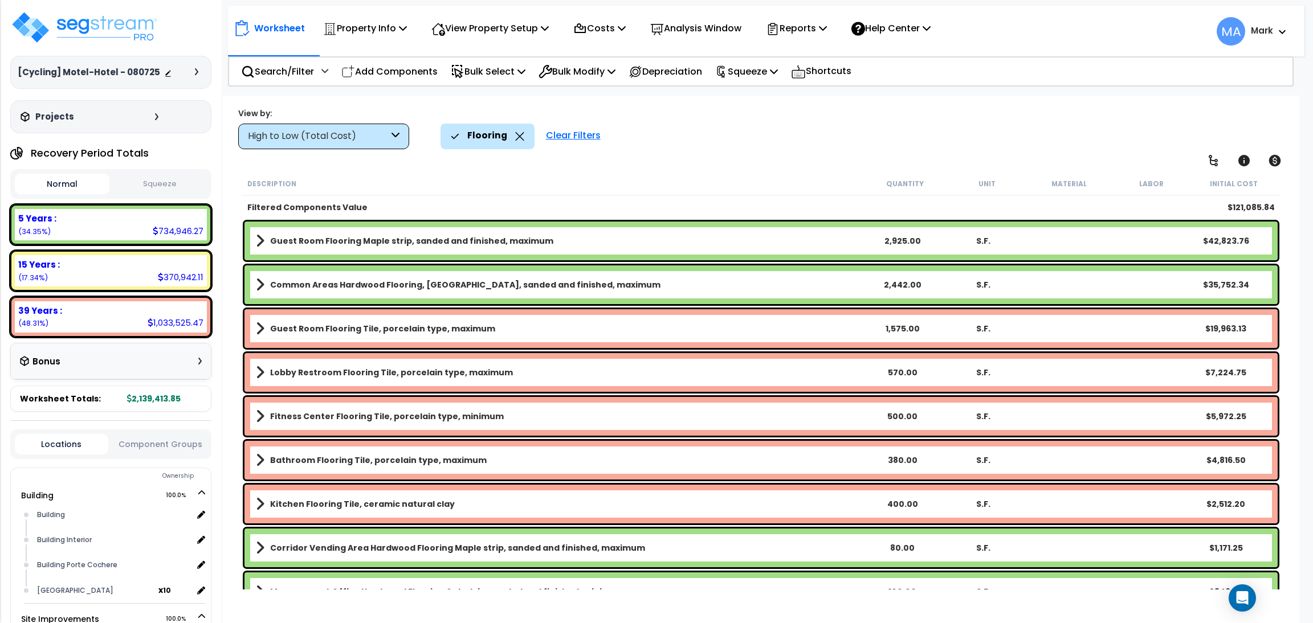
click at [517, 133] on icon at bounding box center [519, 136] width 9 height 9
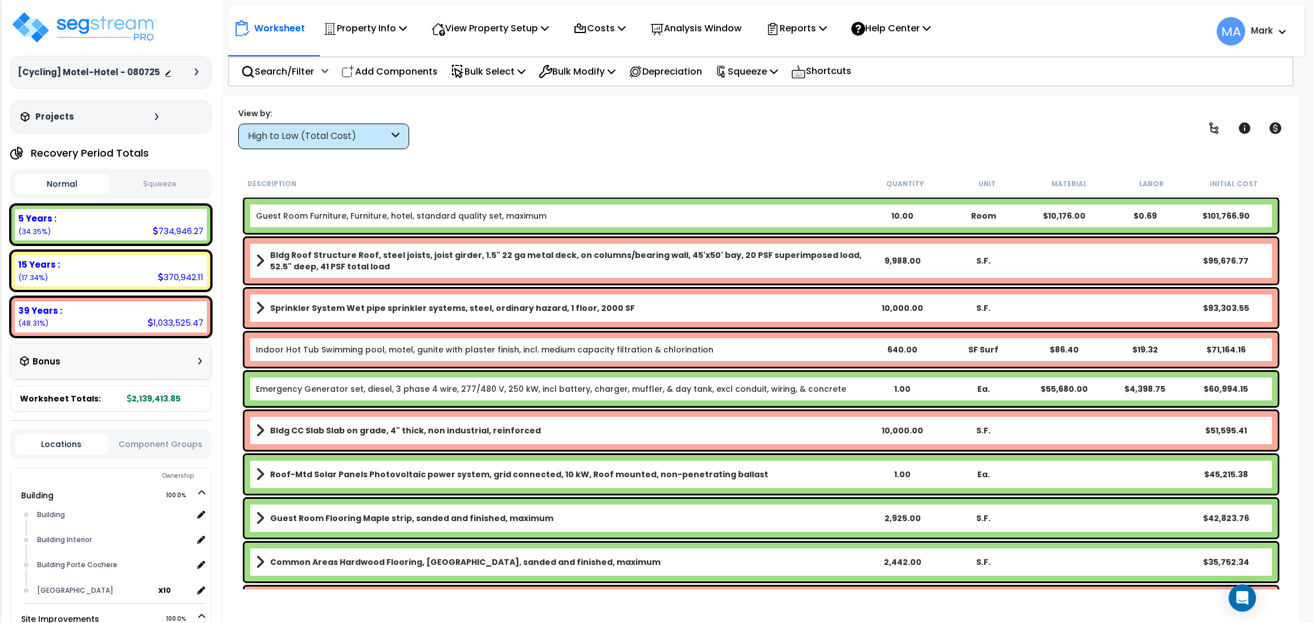
click at [328, 134] on div "High to Low (Total Cost)" at bounding box center [318, 136] width 141 height 13
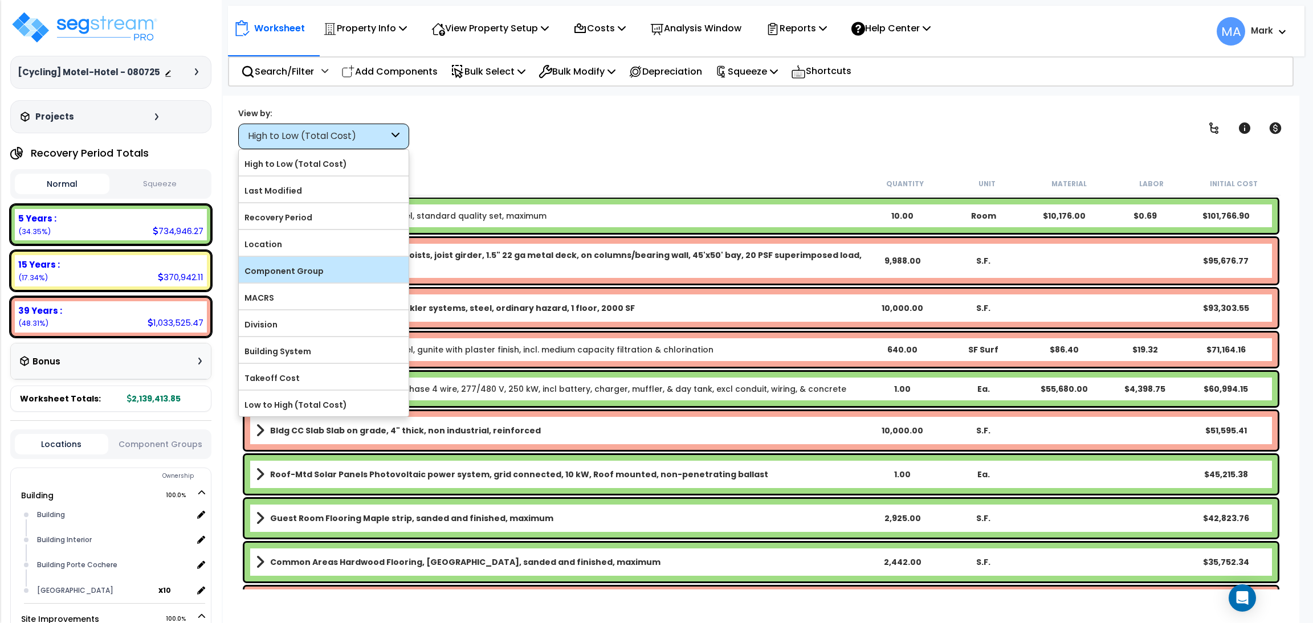
click at [327, 264] on label "Component Group" at bounding box center [324, 271] width 170 height 17
click at [0, 0] on input "Component Group" at bounding box center [0, 0] width 0 height 0
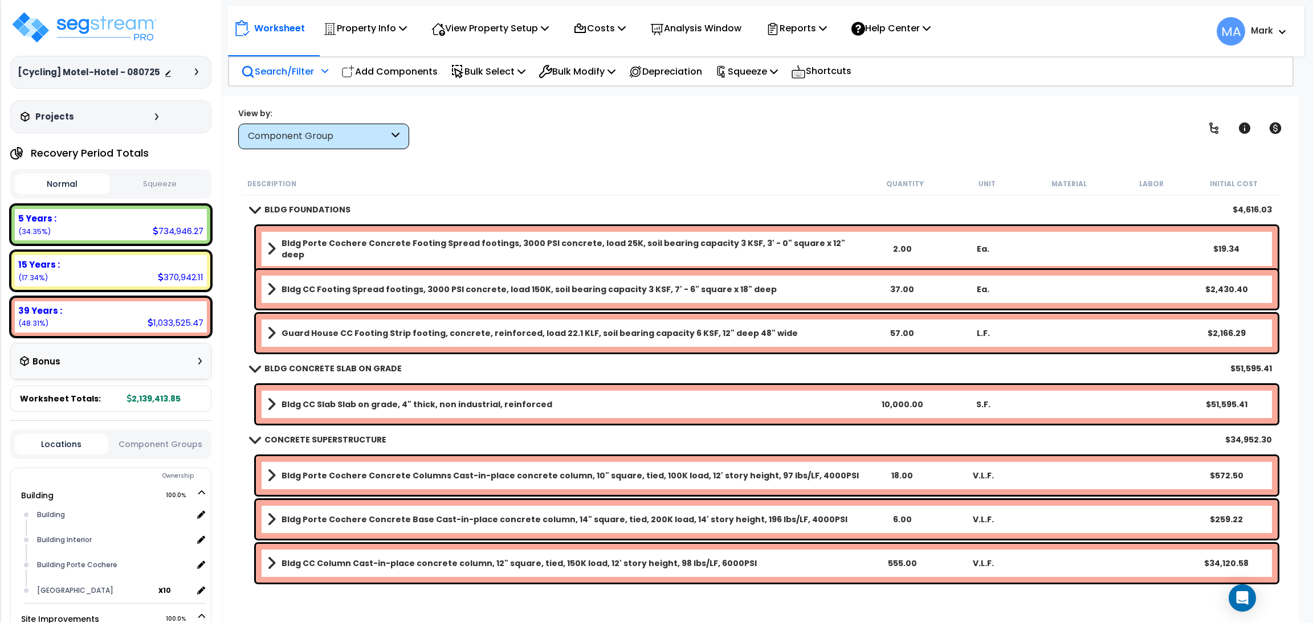
click at [287, 64] on p "Search/Filter" at bounding box center [277, 71] width 73 height 15
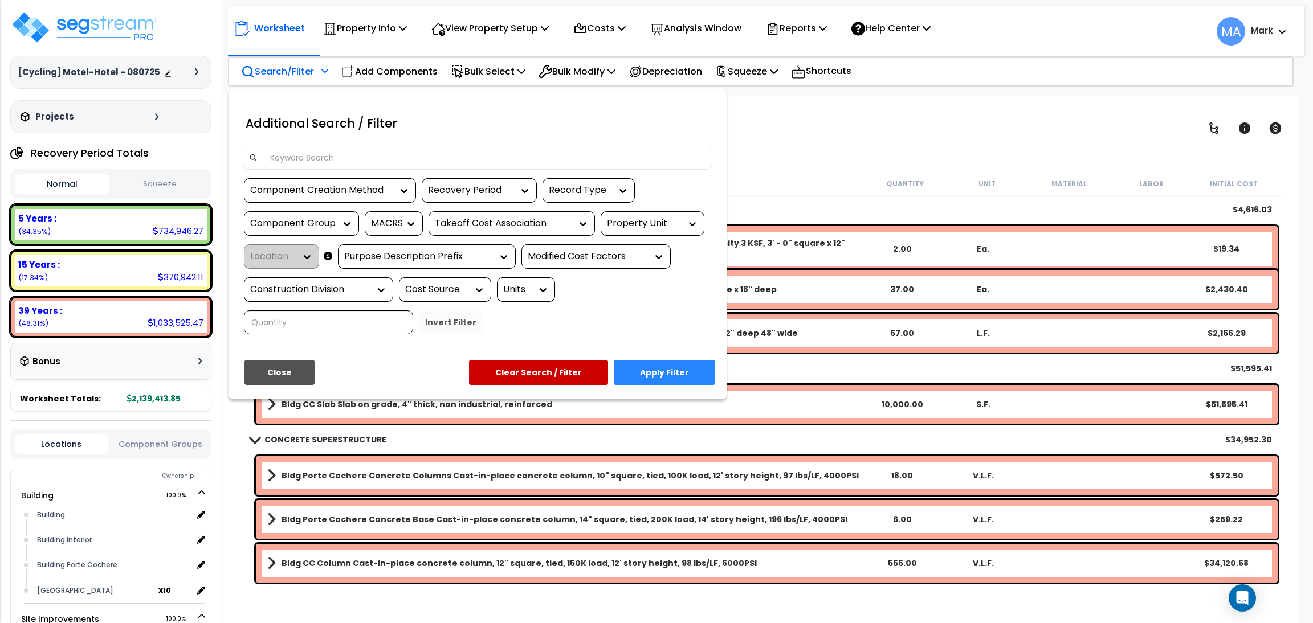
click at [323, 155] on input at bounding box center [484, 157] width 443 height 17
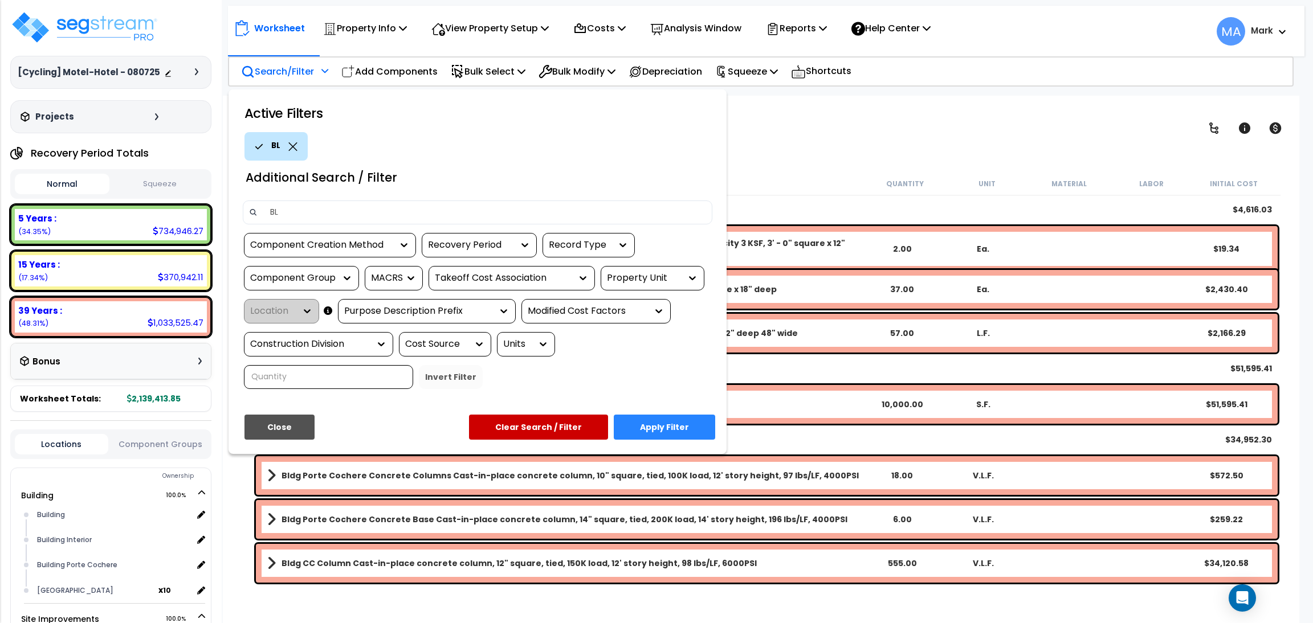
type input "B"
type input "Demountable"
click at [706, 421] on button "Apply Filter" at bounding box center [664, 427] width 101 height 25
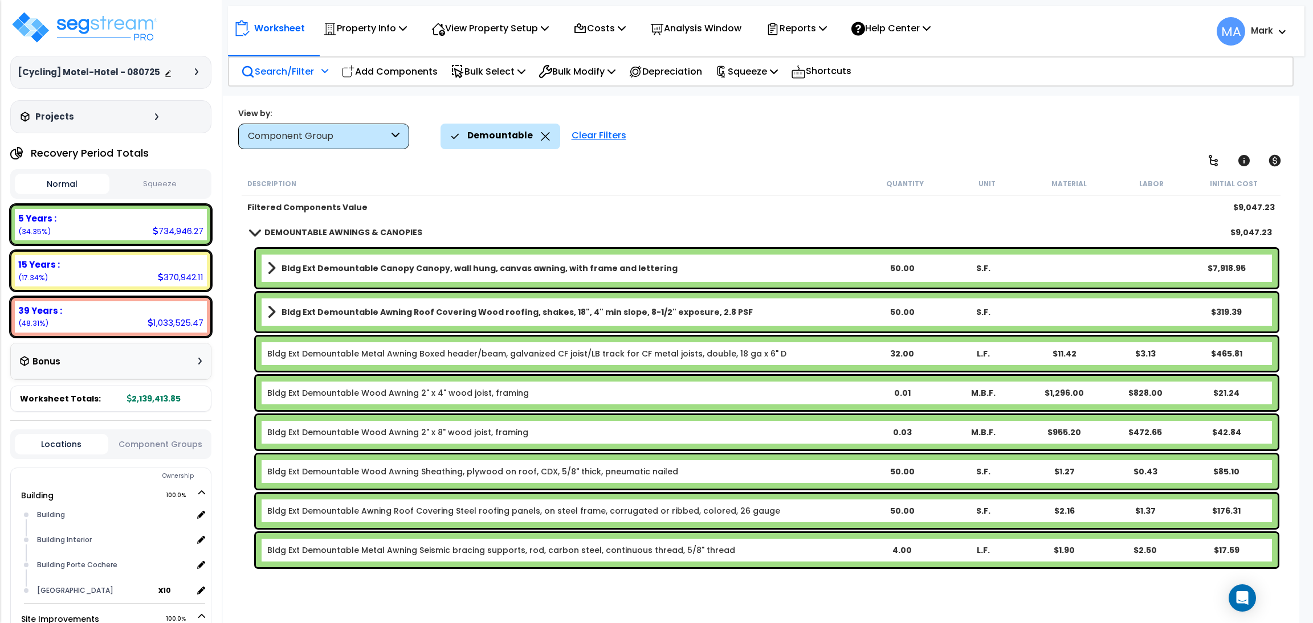
scroll to position [50, 0]
click at [515, 353] on link "Bldg Ext Demountable Metal Awning Boxed header/beam, galvanized CF joist/LB tra…" at bounding box center [526, 353] width 519 height 11
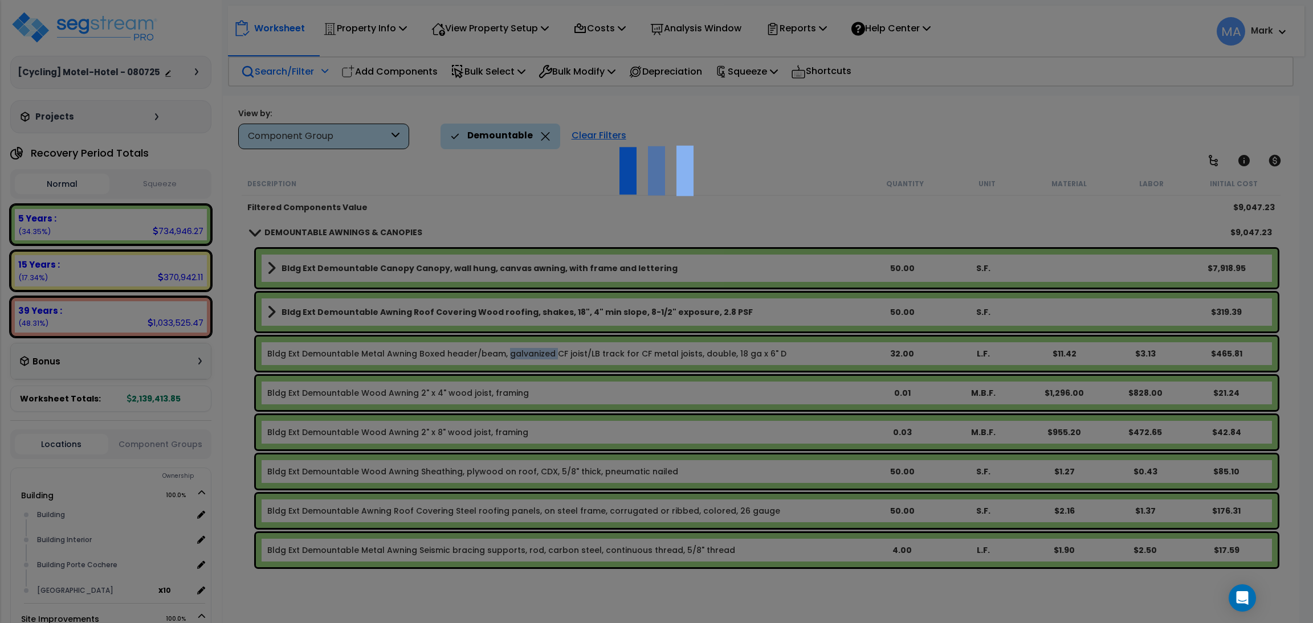
select select "68650"
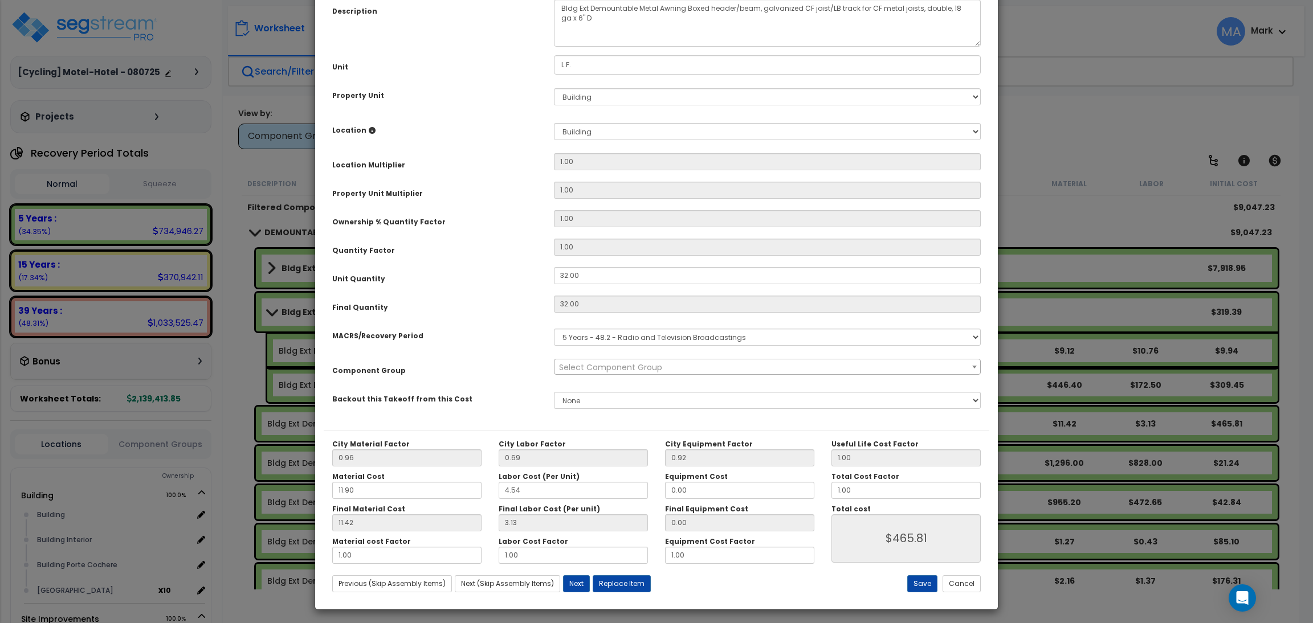
scroll to position [114, 0]
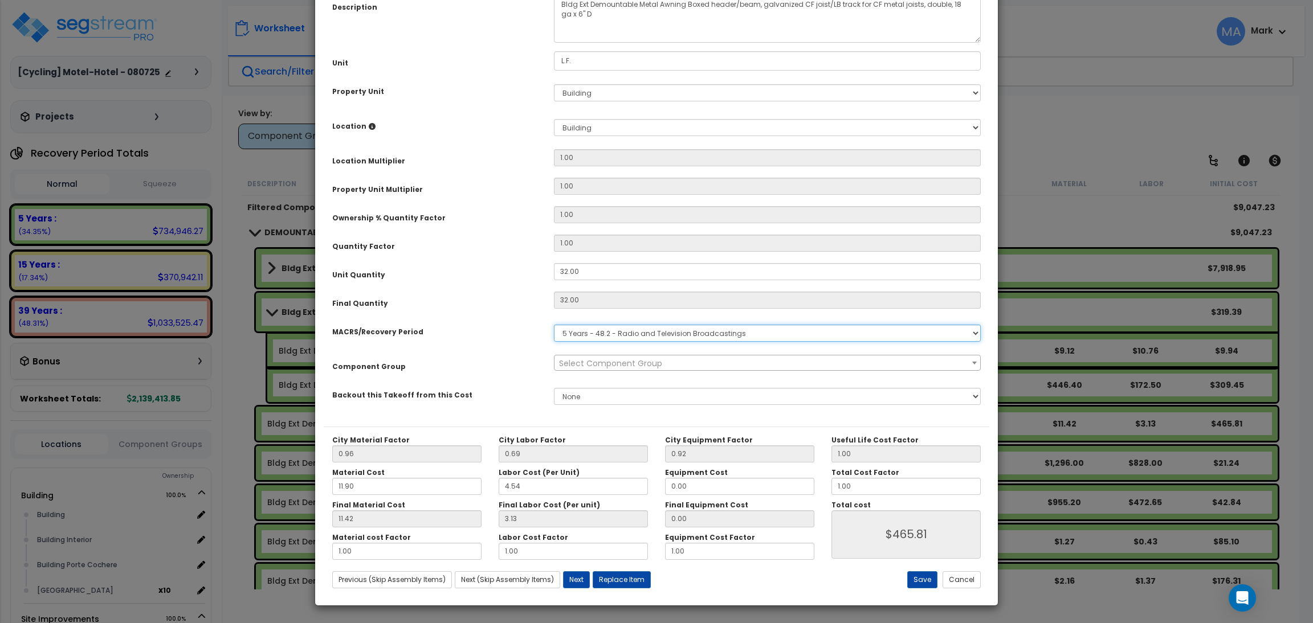
click at [945, 333] on select "Select MACRS/Recovery Period 5 Years - 57.0 - Distributive Trades & Services 5 …" at bounding box center [767, 333] width 427 height 17
click at [536, 365] on div "Component Group" at bounding box center [435, 365] width 222 height 20
click at [761, 336] on select "Select MACRS/Recovery Period 5 Years - 57.0 - Distributive Trades & Services 5 …" at bounding box center [767, 333] width 427 height 17
click at [521, 372] on div "Component Group" at bounding box center [435, 365] width 222 height 20
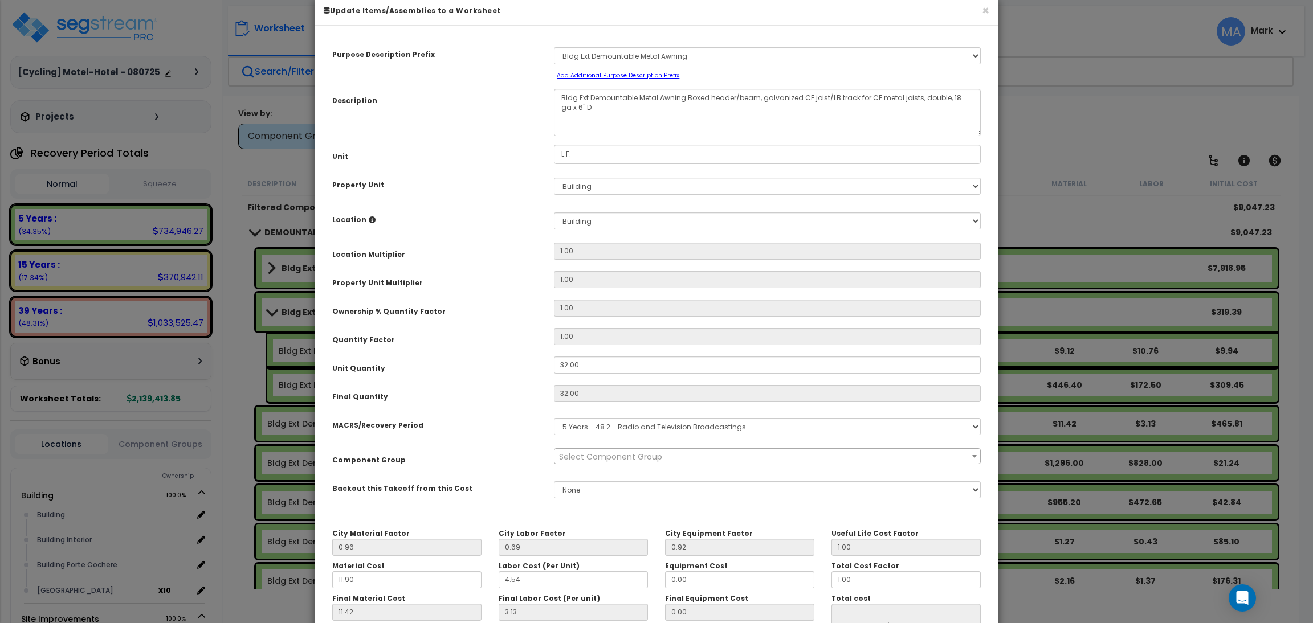
scroll to position [0, 0]
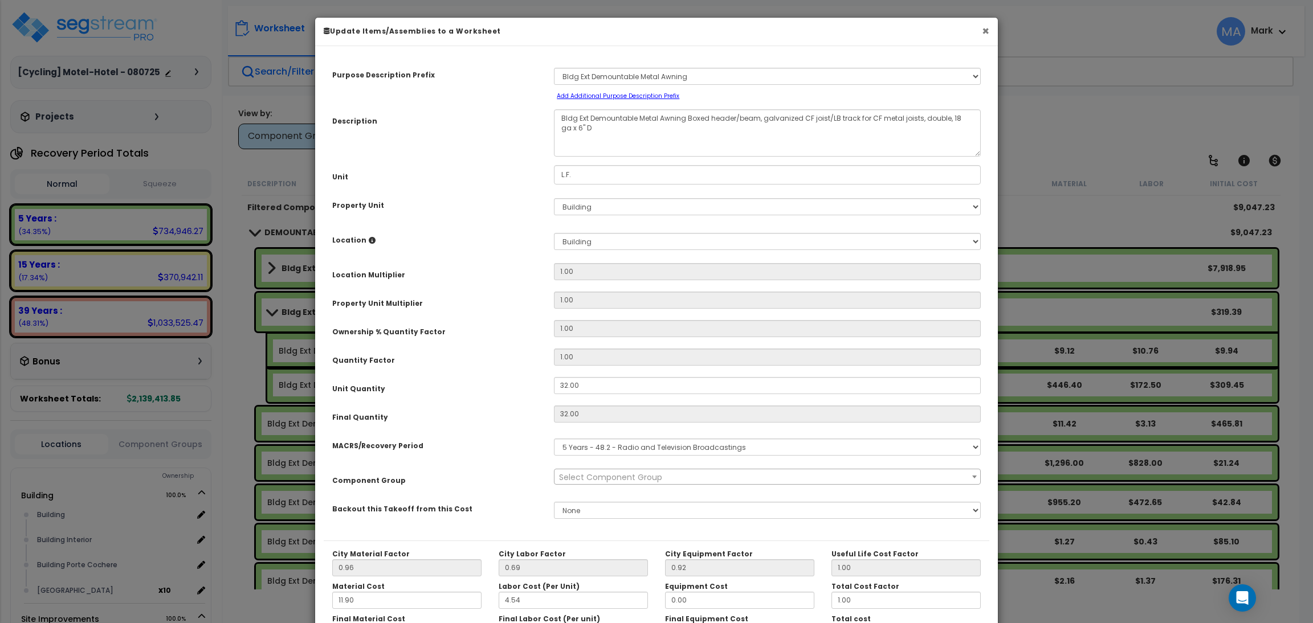
click at [983, 27] on button "×" at bounding box center [985, 31] width 7 height 12
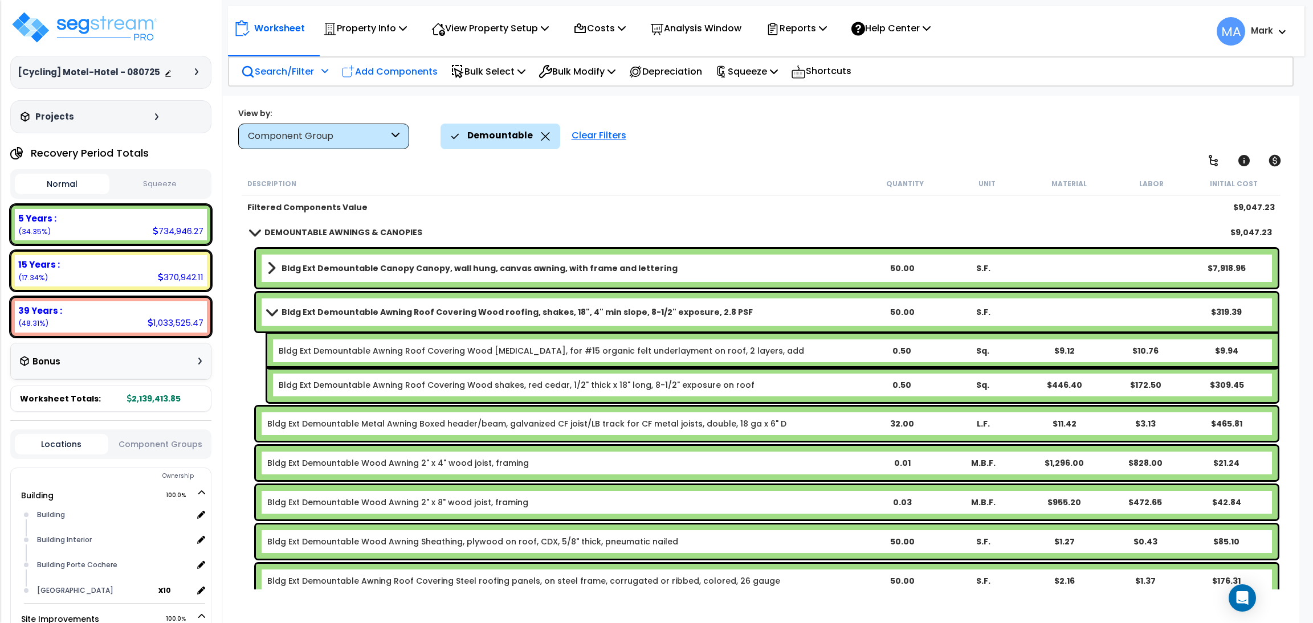
click at [386, 76] on p "Add Components" at bounding box center [389, 71] width 96 height 15
select select
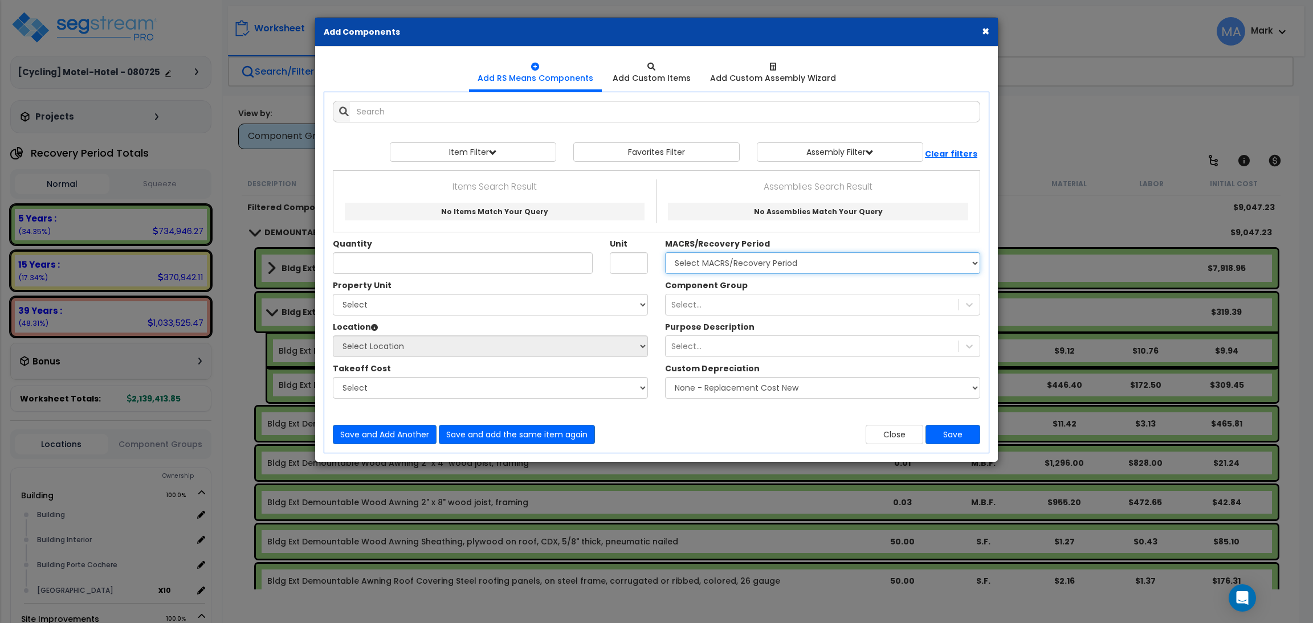
click at [842, 264] on select "Select MACRS/Recovery Period 5 Years - 57.0 - Distributive Trades & Services 5 …" at bounding box center [822, 263] width 315 height 22
click at [665, 253] on select "Select MACRS/Recovery Period 5 Years - 57.0 - Distributive Trades & Services 5 …" at bounding box center [822, 263] width 315 height 22
click at [867, 264] on select "Select MACRS/Recovery Period 5 Years - 57.0 - Distributive Trades & Services 5 …" at bounding box center [822, 263] width 315 height 22
click at [870, 231] on div "Items Search Result No Items Match Your Query Assemblies Search Result No Assem…" at bounding box center [656, 201] width 629 height 61
click at [862, 263] on select "Select MACRS/Recovery Period 5 Years - 57.0 - Distributive Trades & Services 5 …" at bounding box center [822, 263] width 315 height 22
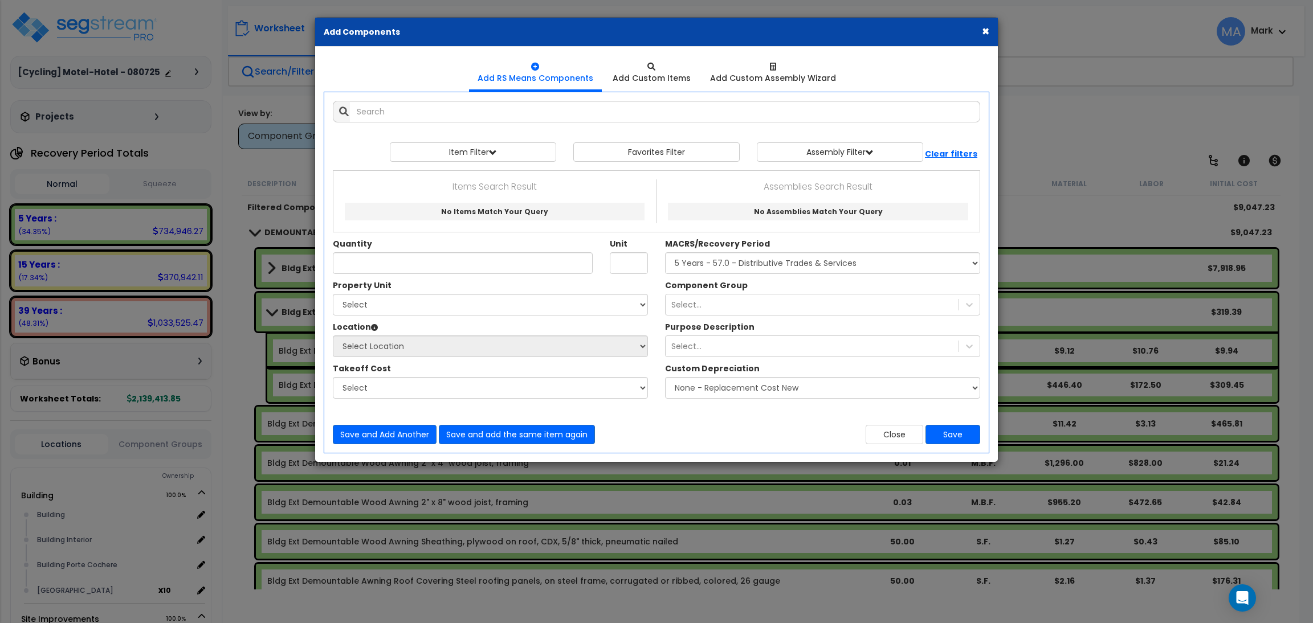
click at [896, 243] on div "MACRS/Recovery Period Select MACRS/Recovery Period 5 Years - 57.0 - Distributiv…" at bounding box center [822, 256] width 315 height 36
click at [722, 305] on div "Select..." at bounding box center [812, 305] width 293 height 18
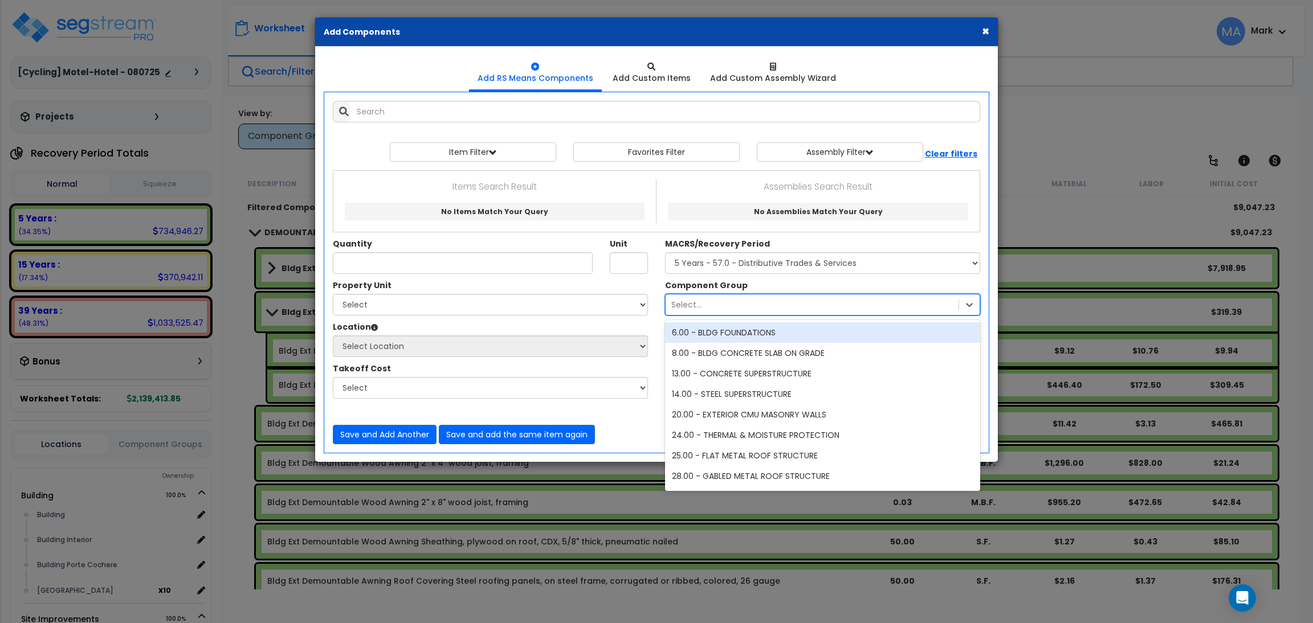
click at [721, 305] on div "Select..." at bounding box center [812, 305] width 293 height 18
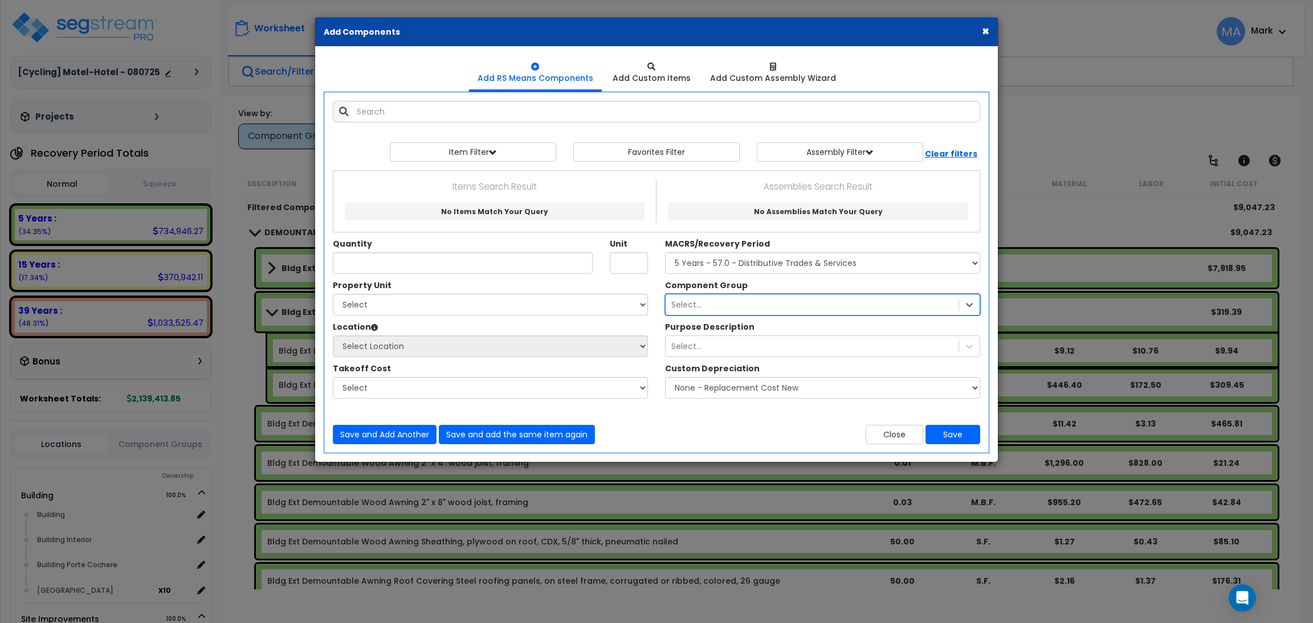
click at [895, 10] on div "× Add Components Add RS Means Components Add Custom Items Add Items" at bounding box center [656, 311] width 1313 height 623
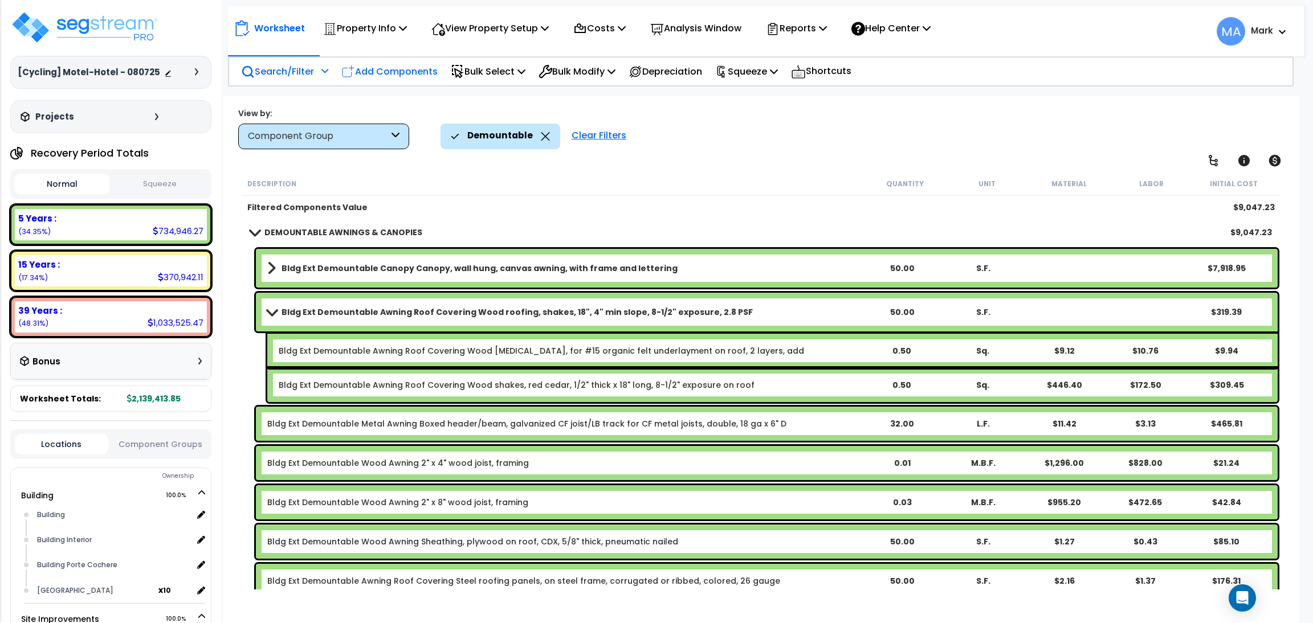
click at [408, 76] on p "Add Components" at bounding box center [389, 71] width 96 height 15
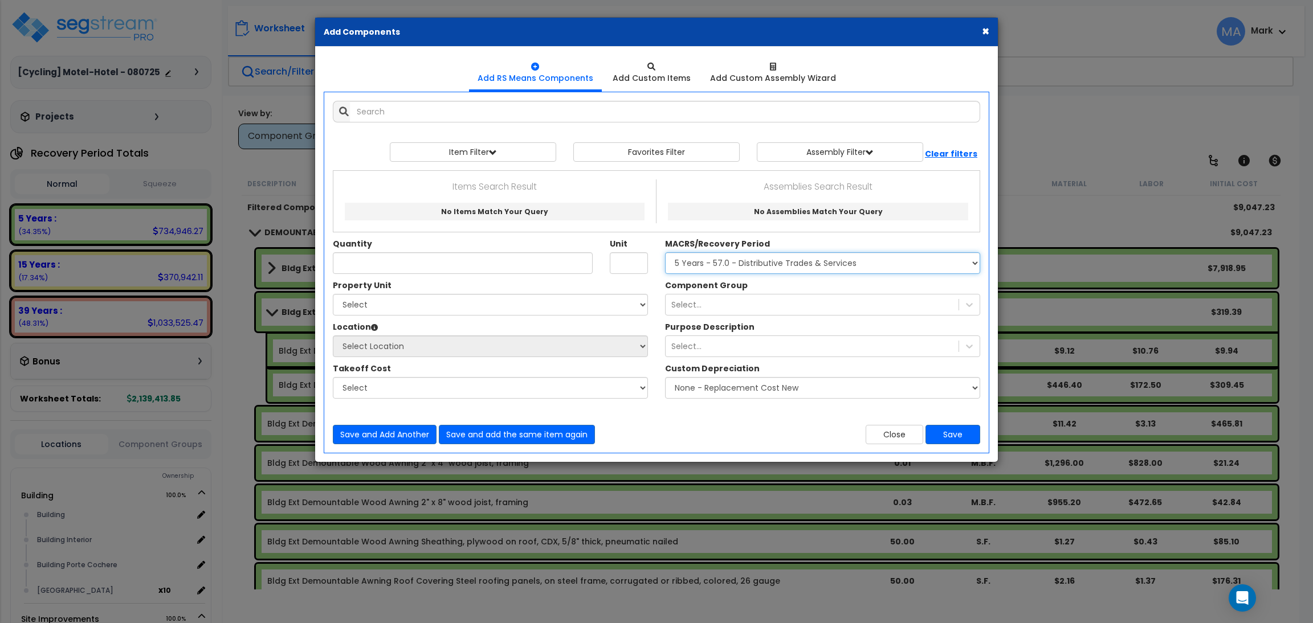
click at [804, 262] on select "Select MACRS/Recovery Period 5 Years - 57.0 - Distributive Trades & Services 5 …" at bounding box center [822, 263] width 315 height 22
select select "3667"
click at [665, 253] on select "Select MACRS/Recovery Period 5 Years - 57.0 - Distributive Trades & Services 5 …" at bounding box center [822, 263] width 315 height 22
drag, startPoint x: 619, startPoint y: 29, endPoint x: 689, endPoint y: 48, distance: 72.2
click at [689, 48] on div "× Add Components Add RS Means Components Add Custom Items" at bounding box center [657, 240] width 684 height 446
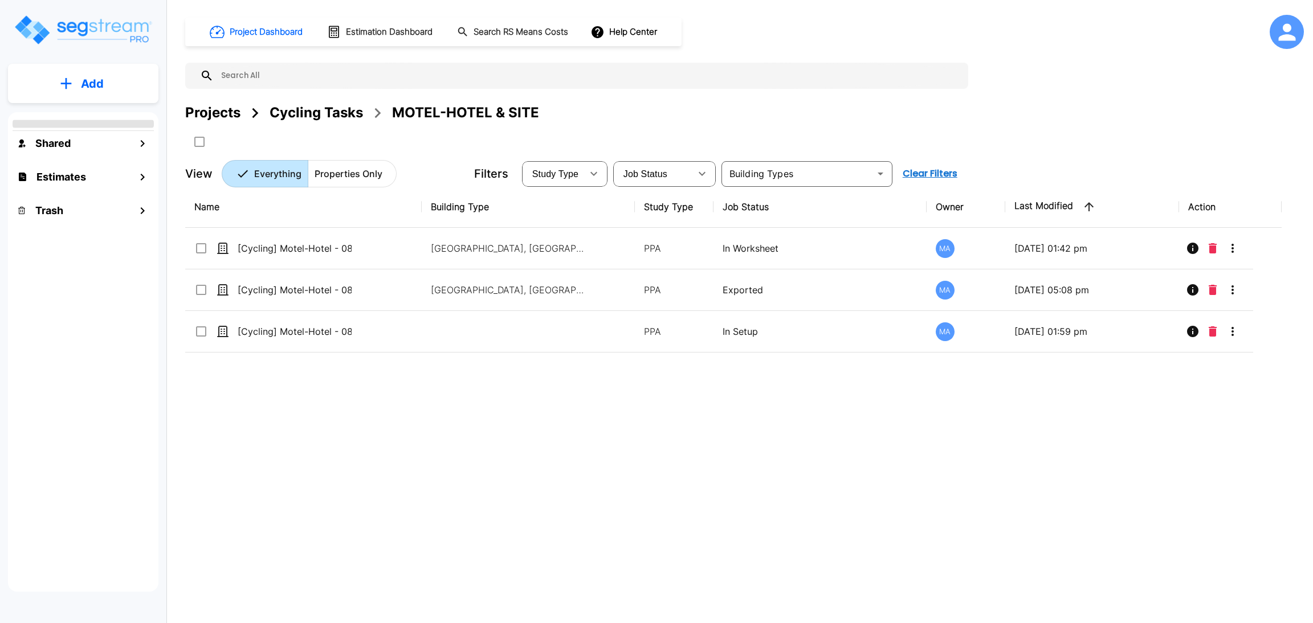
click at [128, 80] on button "Add" at bounding box center [83, 83] width 150 height 33
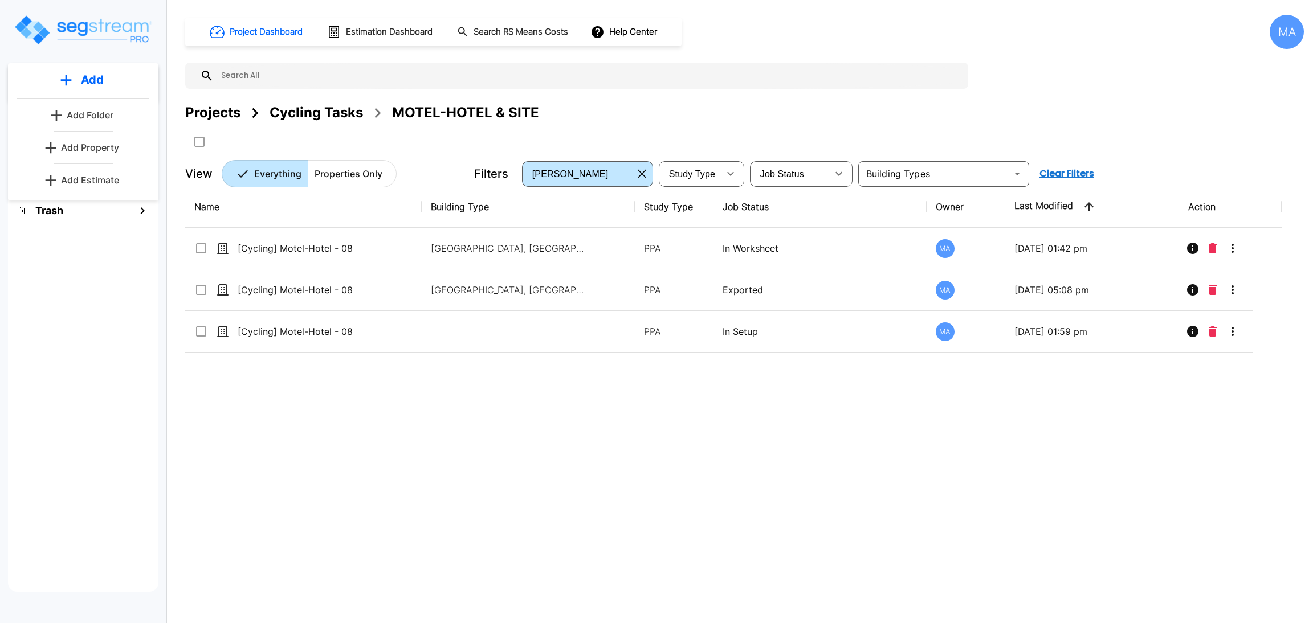
click at [102, 151] on p "Add Property" at bounding box center [90, 148] width 58 height 14
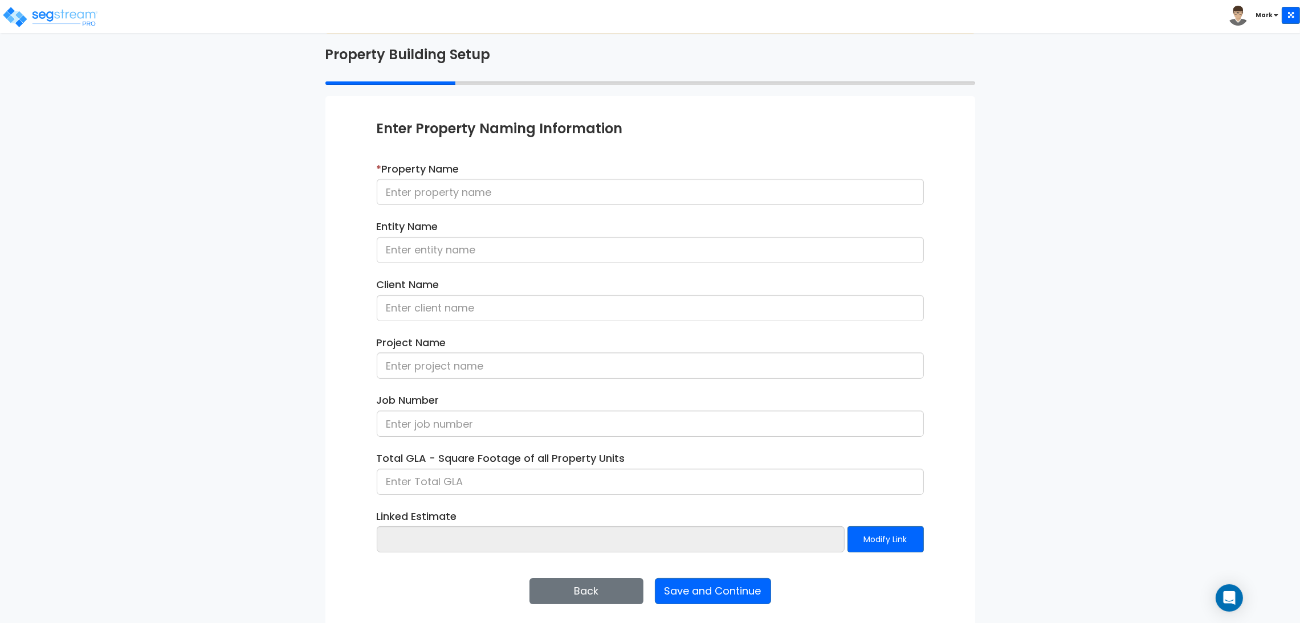
scroll to position [59, 0]
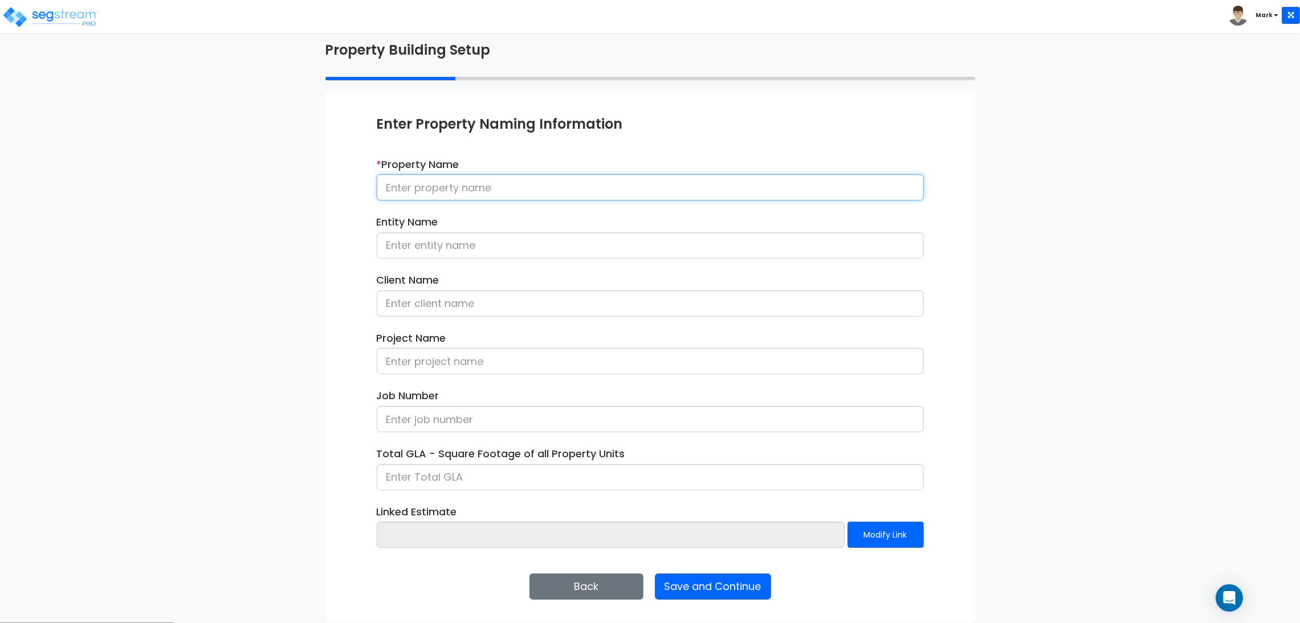
click at [512, 189] on input at bounding box center [650, 187] width 547 height 26
type input "dsadas"
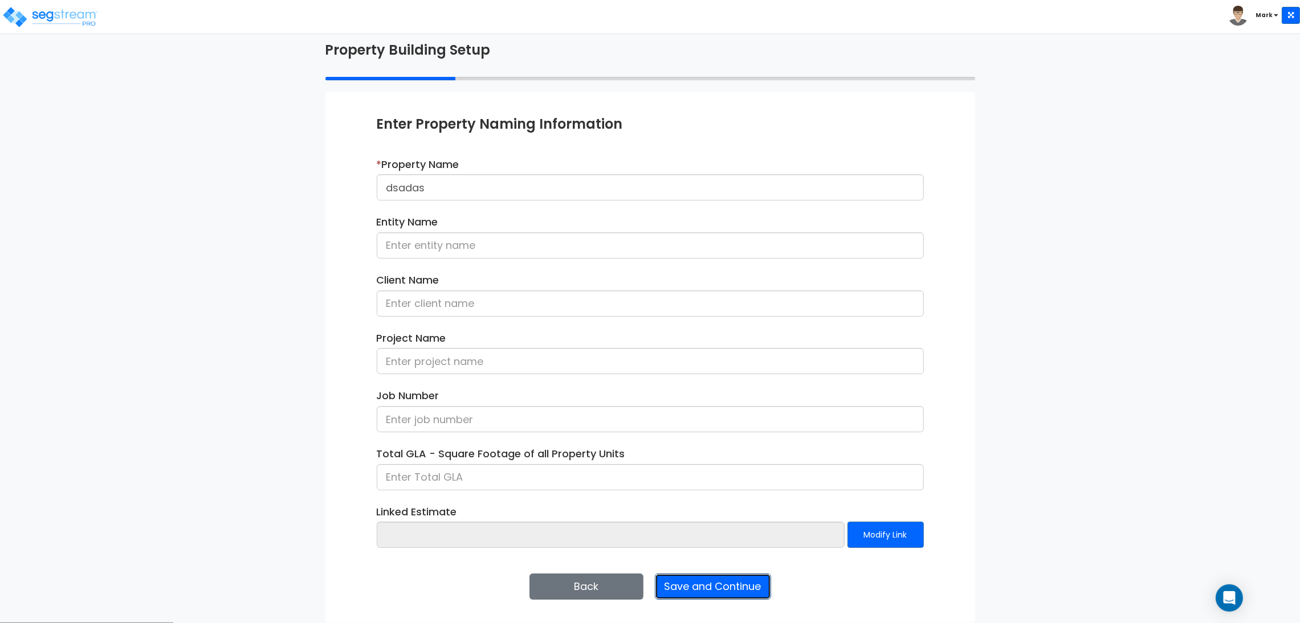
click at [738, 585] on button "Save and Continue" at bounding box center [713, 587] width 116 height 26
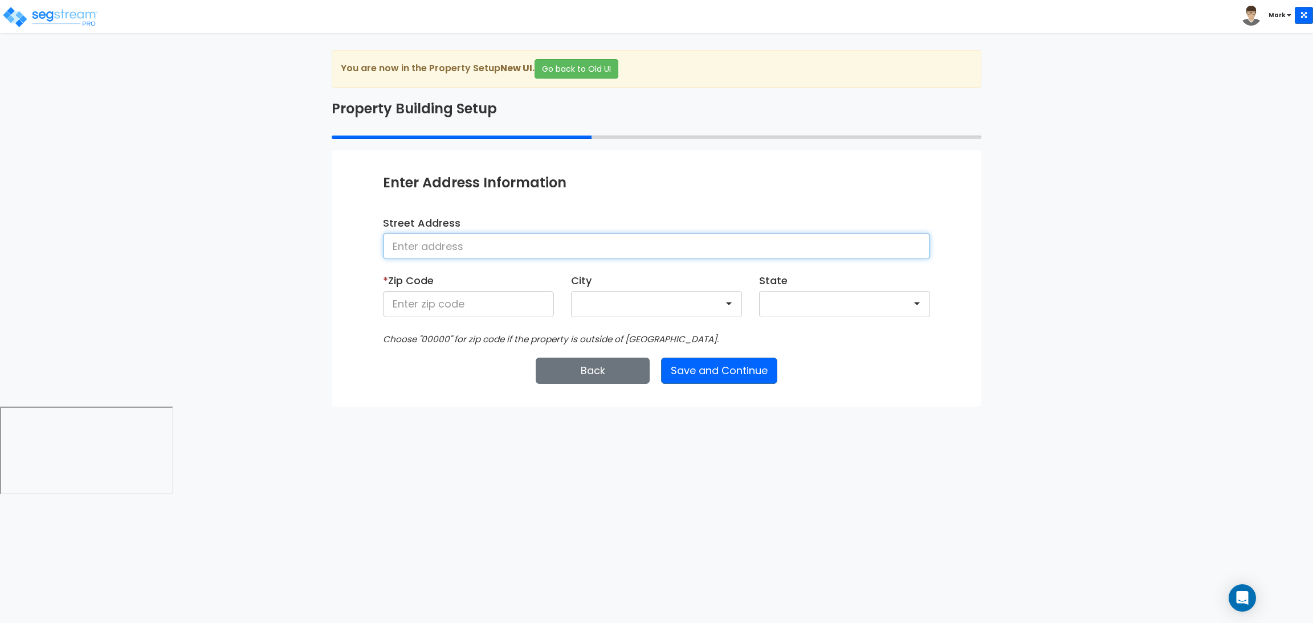
click at [529, 236] on input at bounding box center [656, 246] width 547 height 26
type input "sadasdas"
click at [511, 296] on input at bounding box center [468, 304] width 171 height 26
type input "28602"
click at [699, 370] on button "Save and Continue" at bounding box center [719, 371] width 116 height 26
